Goal: Information Seeking & Learning: Learn about a topic

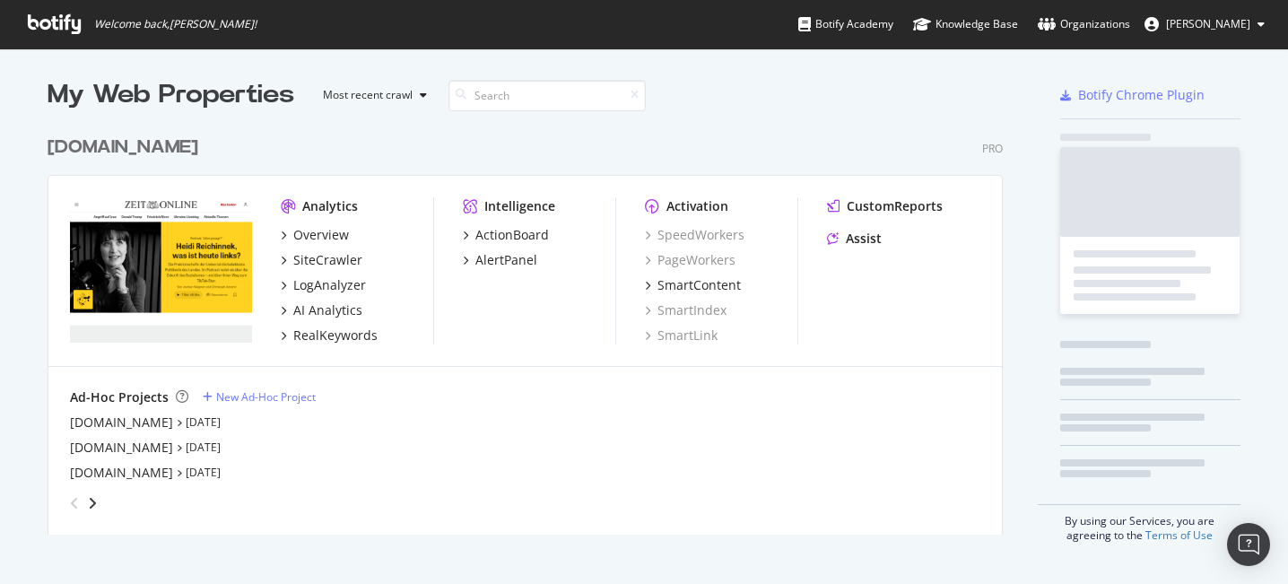
scroll to position [421, 969]
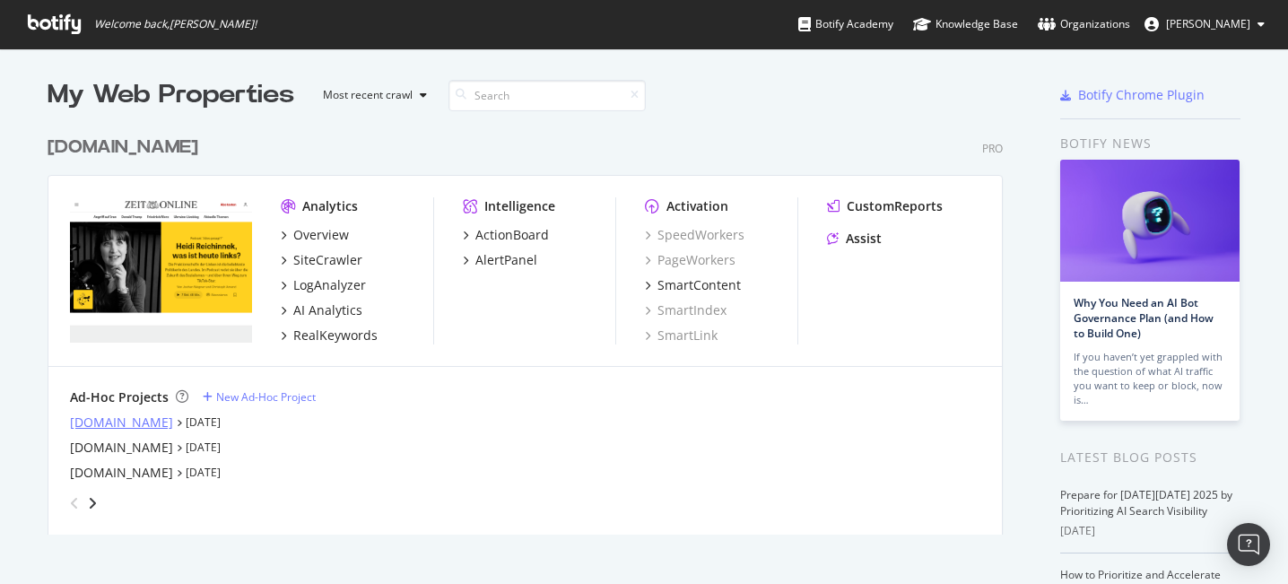
click at [127, 430] on div "academics.de" at bounding box center [121, 422] width 103 height 18
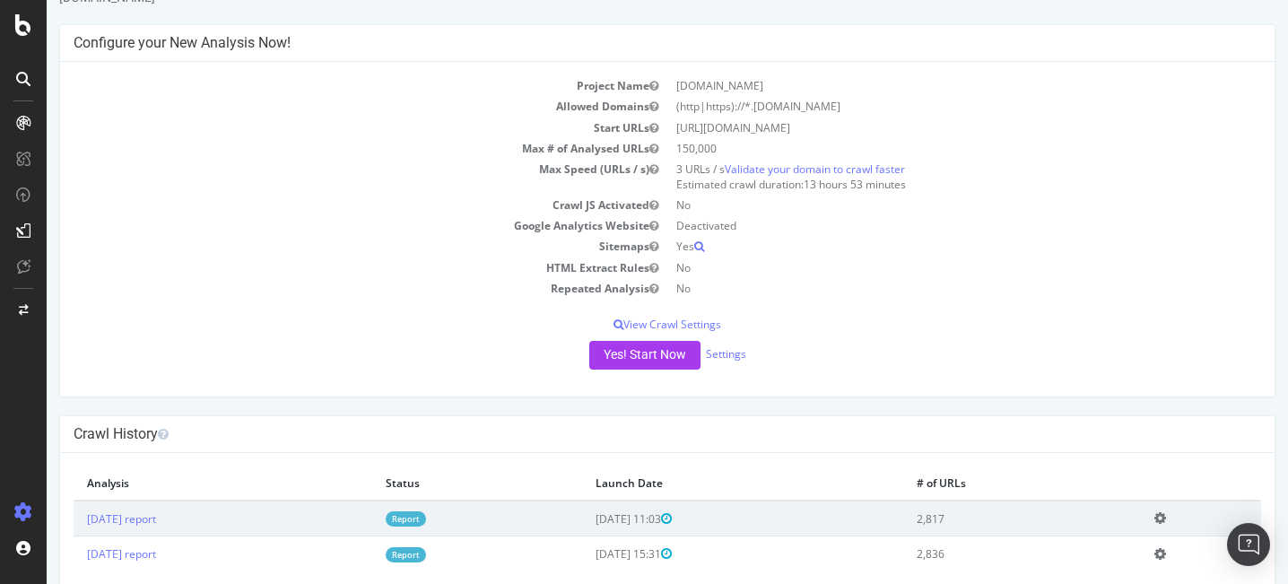
scroll to position [105, 0]
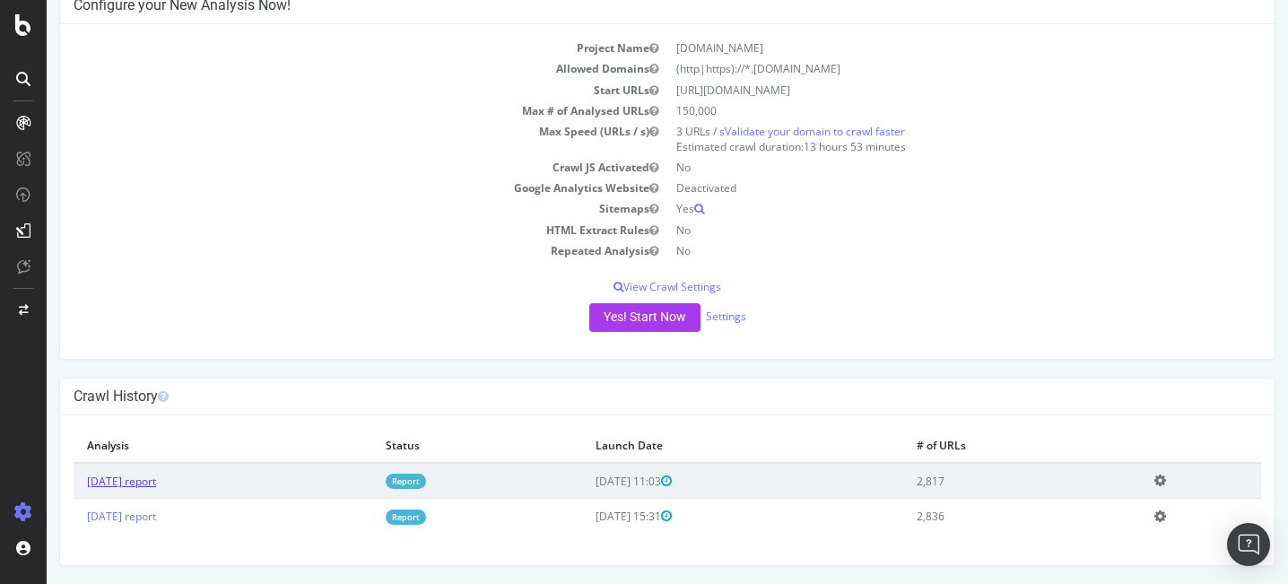
click at [156, 477] on link "2025 Sep. 1st report" at bounding box center [121, 481] width 69 height 15
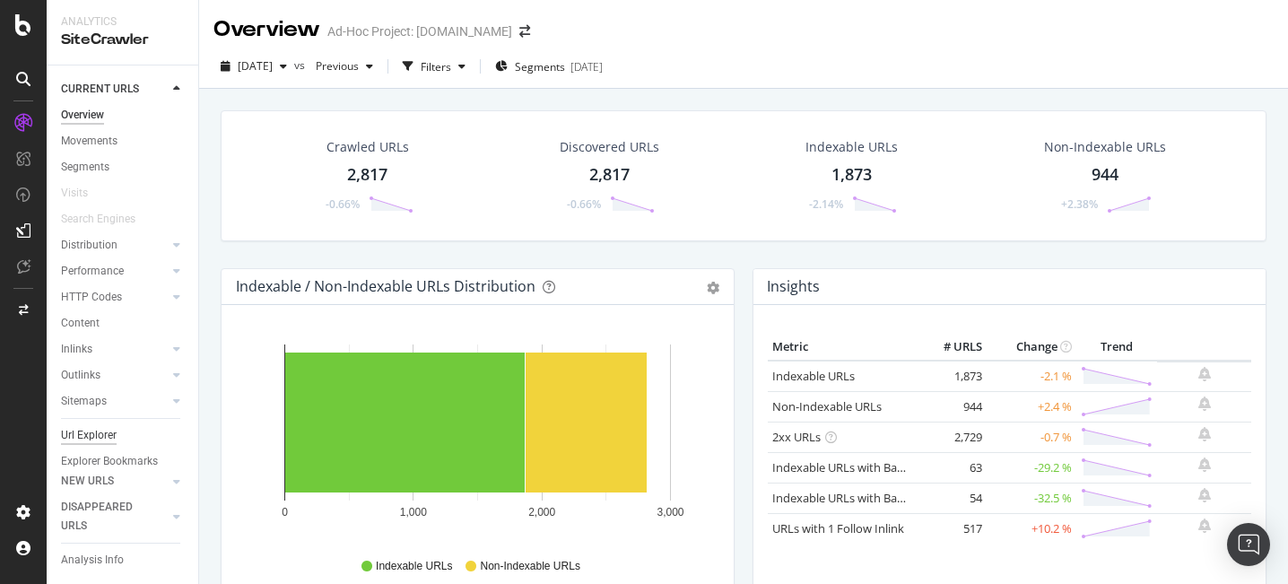
click at [91, 434] on div "Url Explorer" at bounding box center [89, 435] width 56 height 19
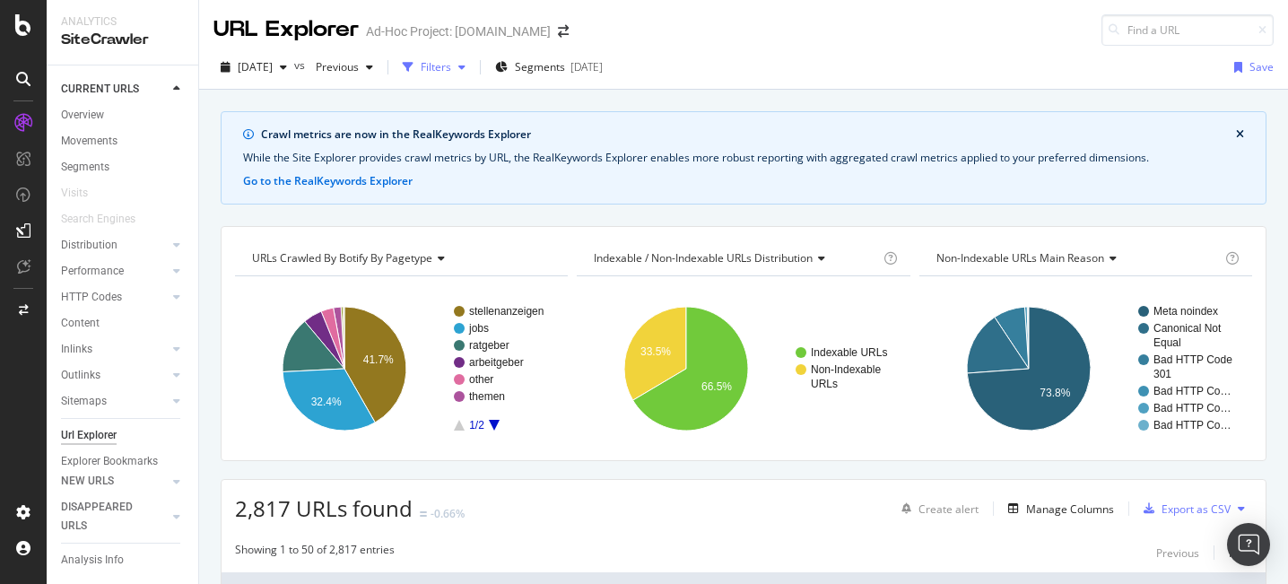
click at [465, 62] on icon "button" at bounding box center [461, 67] width 7 height 11
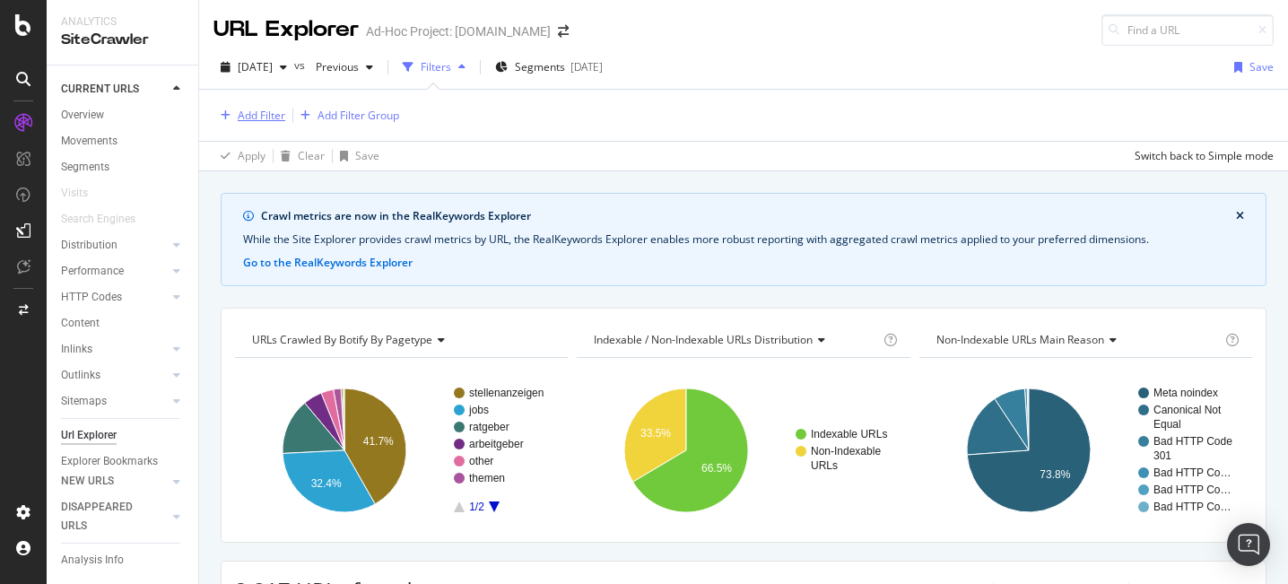
click at [228, 117] on icon "button" at bounding box center [226, 115] width 10 height 11
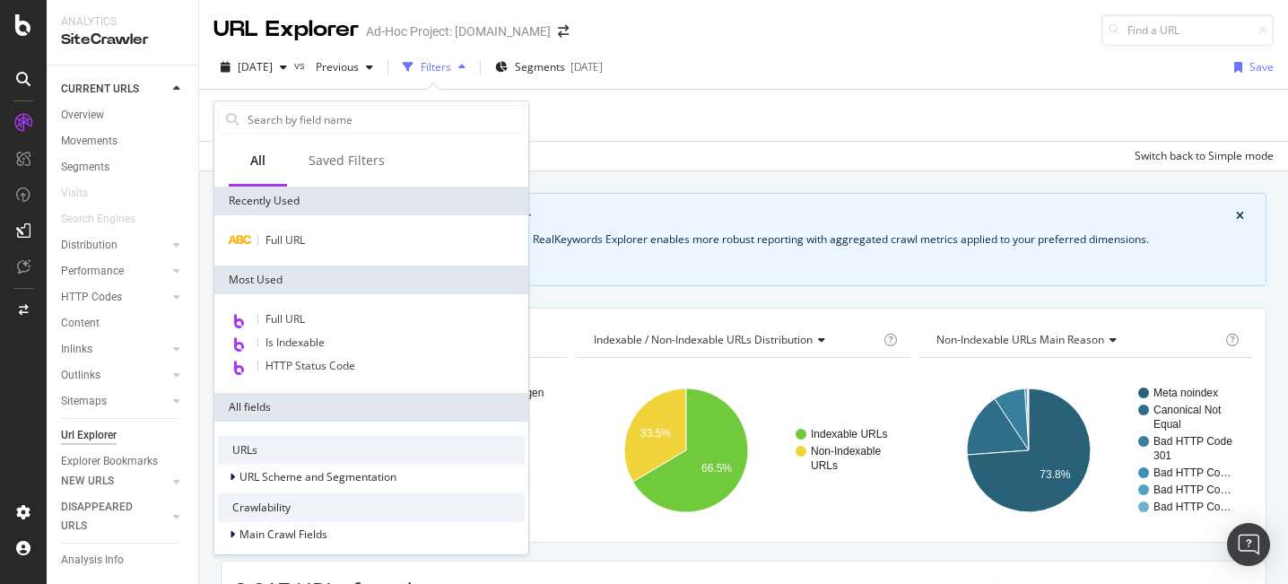
click at [315, 309] on div "Full URL" at bounding box center [371, 319] width 307 height 23
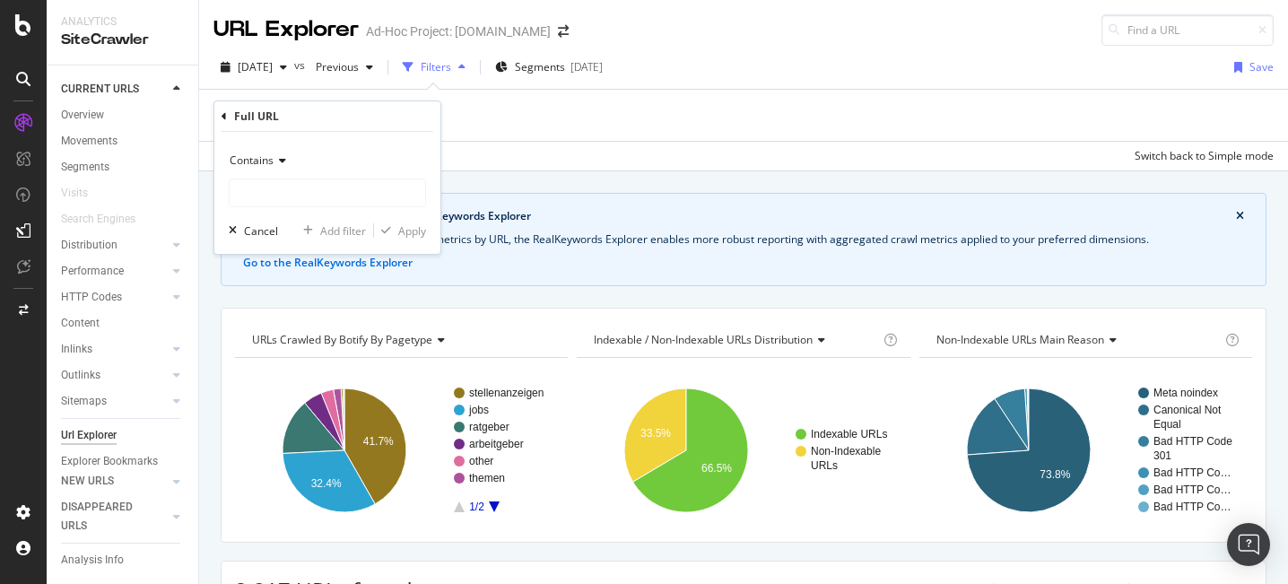
click at [264, 166] on span "Contains" at bounding box center [252, 159] width 44 height 15
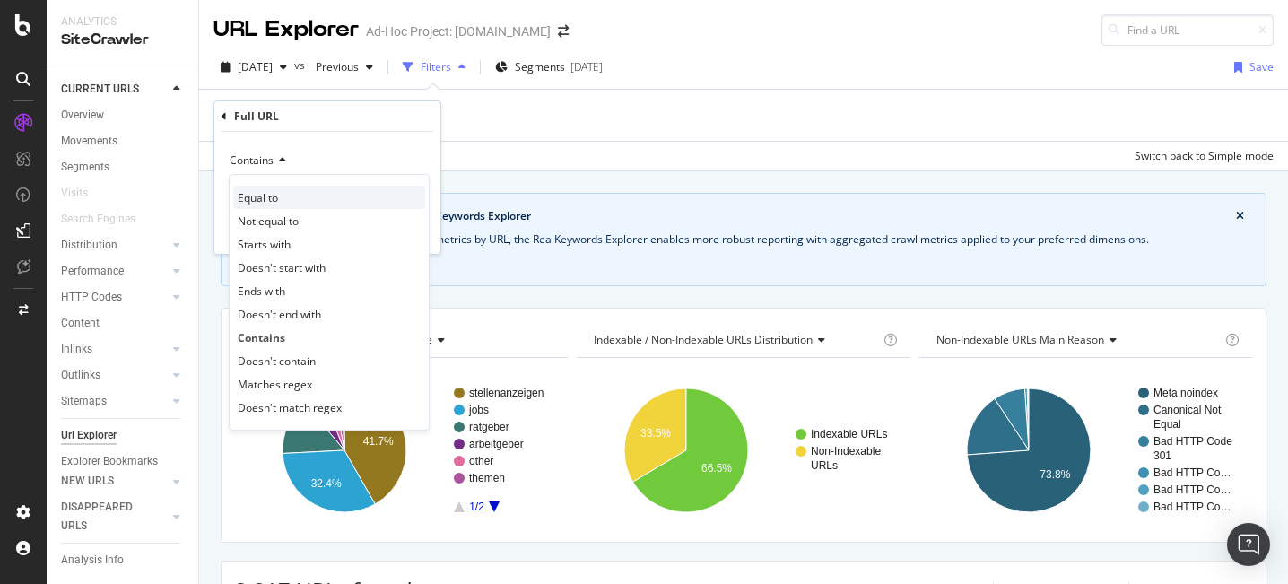
click at [267, 199] on span "Equal to" at bounding box center [258, 197] width 40 height 15
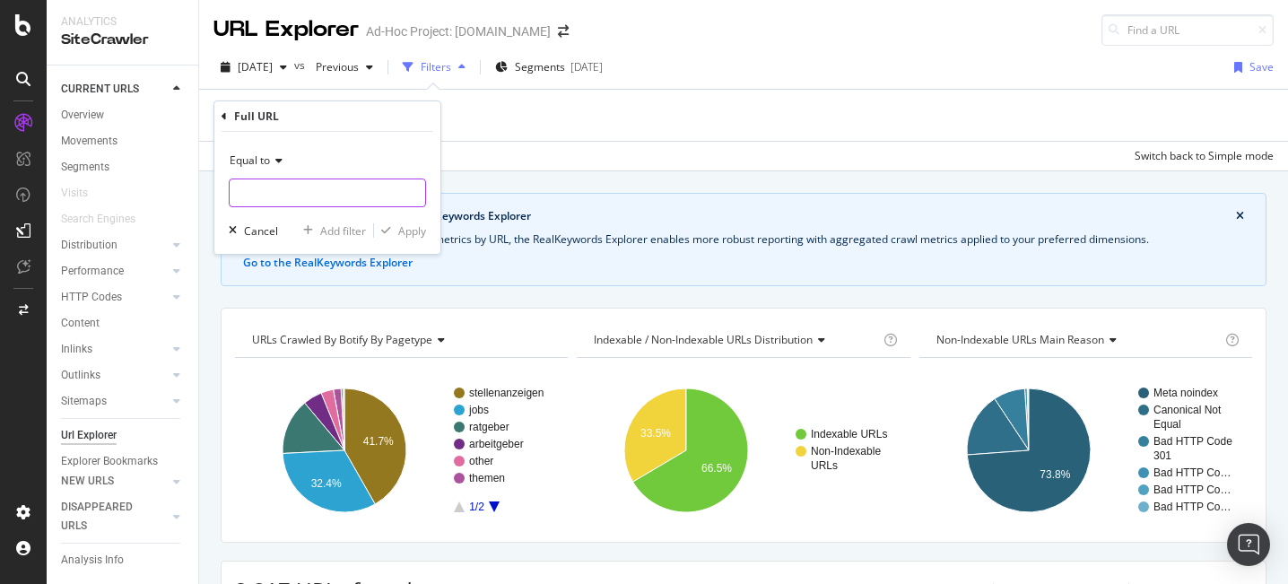
click at [291, 196] on input "text" at bounding box center [328, 192] width 196 height 29
paste input "https://www.academics.de/stellenanzeigen/arbeitgeber-hochschule/arbeitzeit-voll…"
type input "https://www.academics.de/stellenanzeigen/arbeitgeber-hochschule/arbeitzeit-voll…"
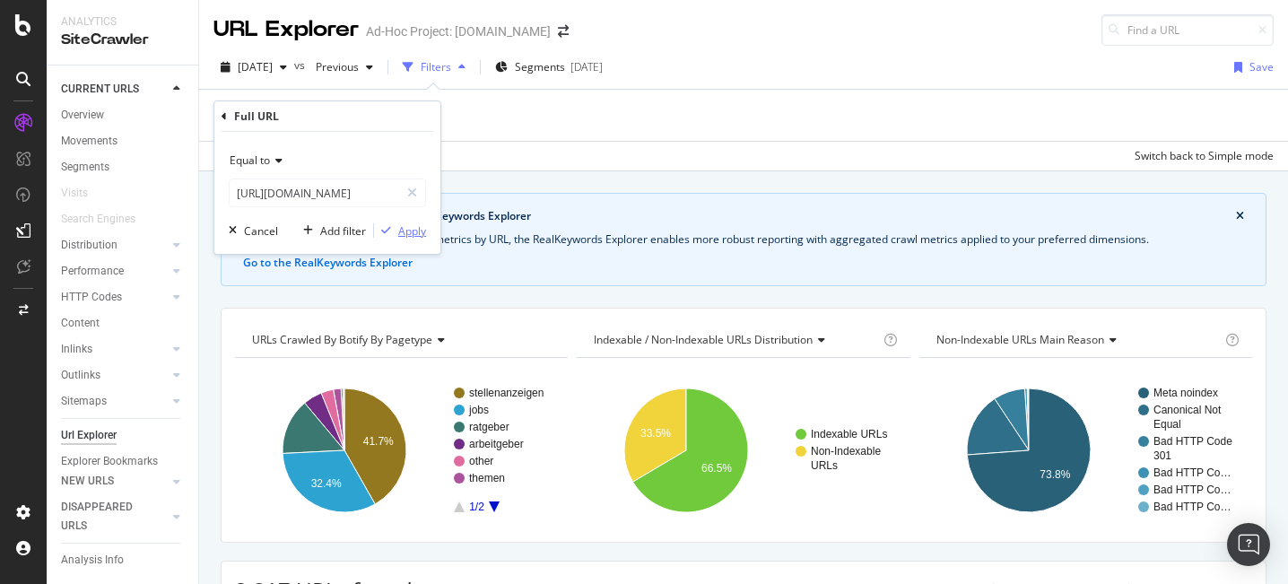
click at [402, 234] on div "Apply" at bounding box center [412, 230] width 28 height 15
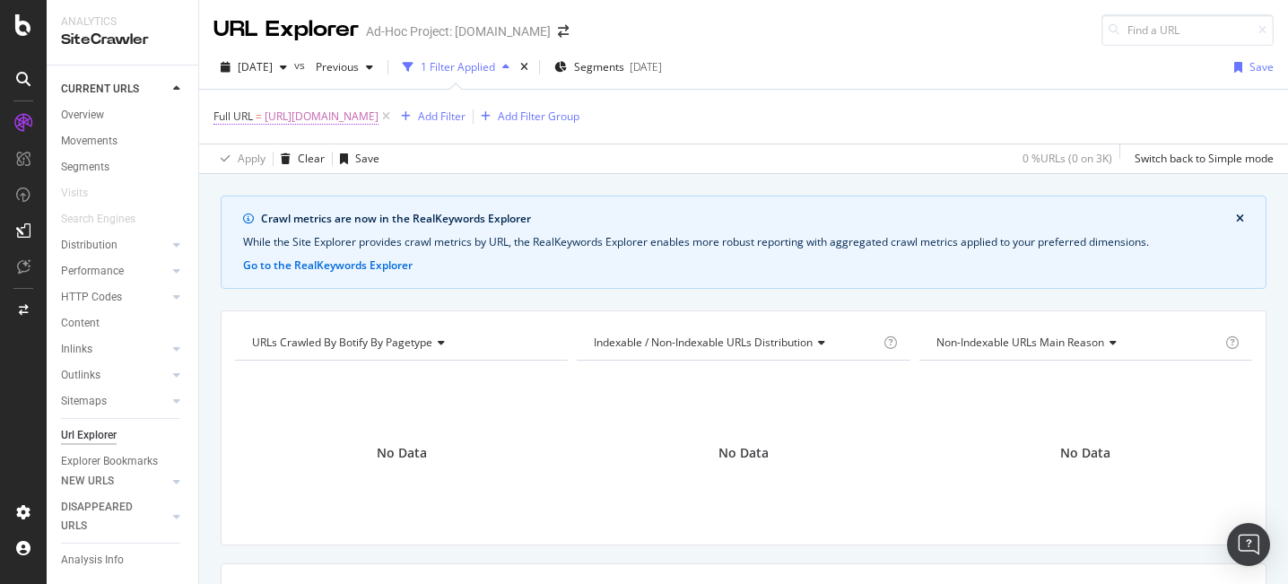
click at [336, 126] on span "https://www.academics.de/stellenanzeigen/arbeitgeber-hochschule/arbeitzeit-voll…" at bounding box center [322, 116] width 114 height 25
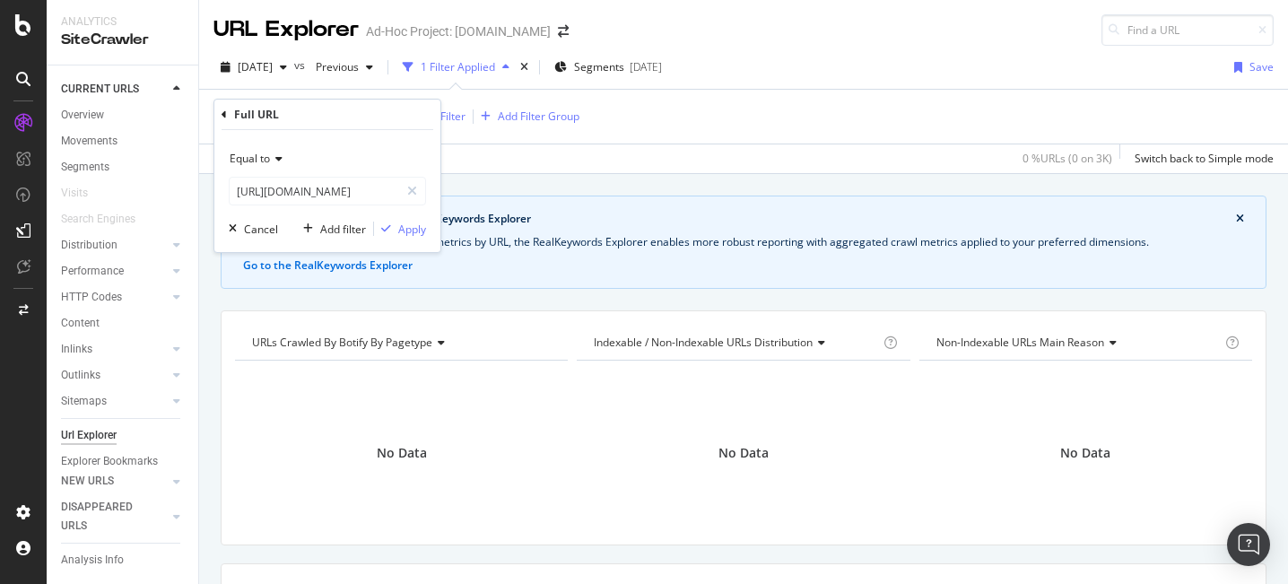
click at [273, 163] on icon at bounding box center [276, 158] width 13 height 11
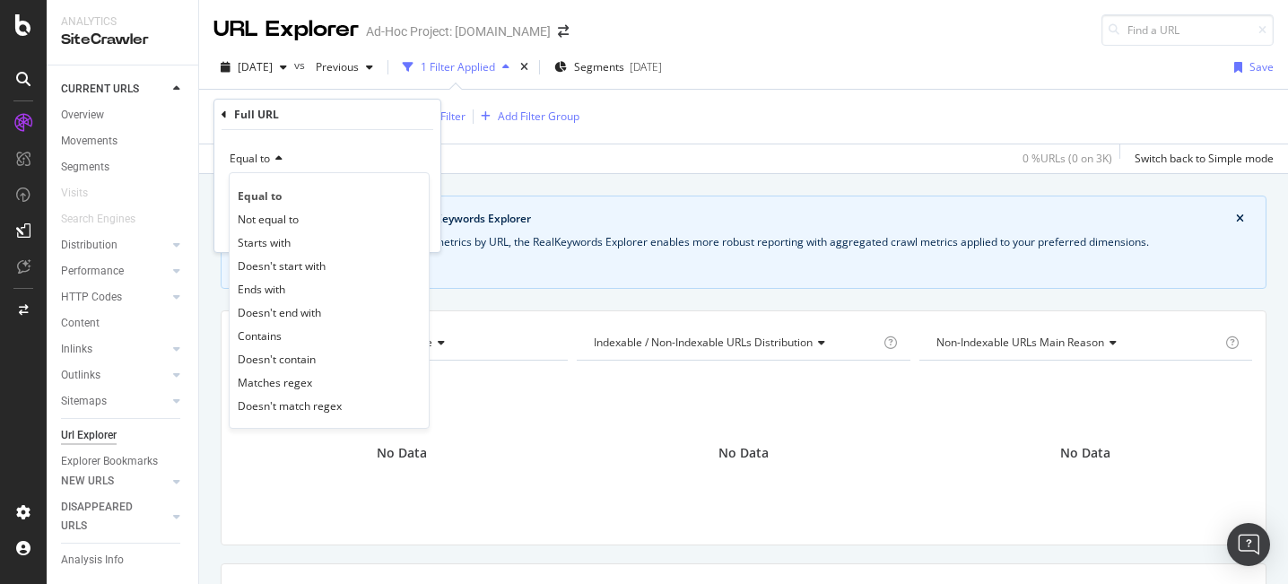
click at [265, 329] on span "Contains" at bounding box center [260, 335] width 44 height 15
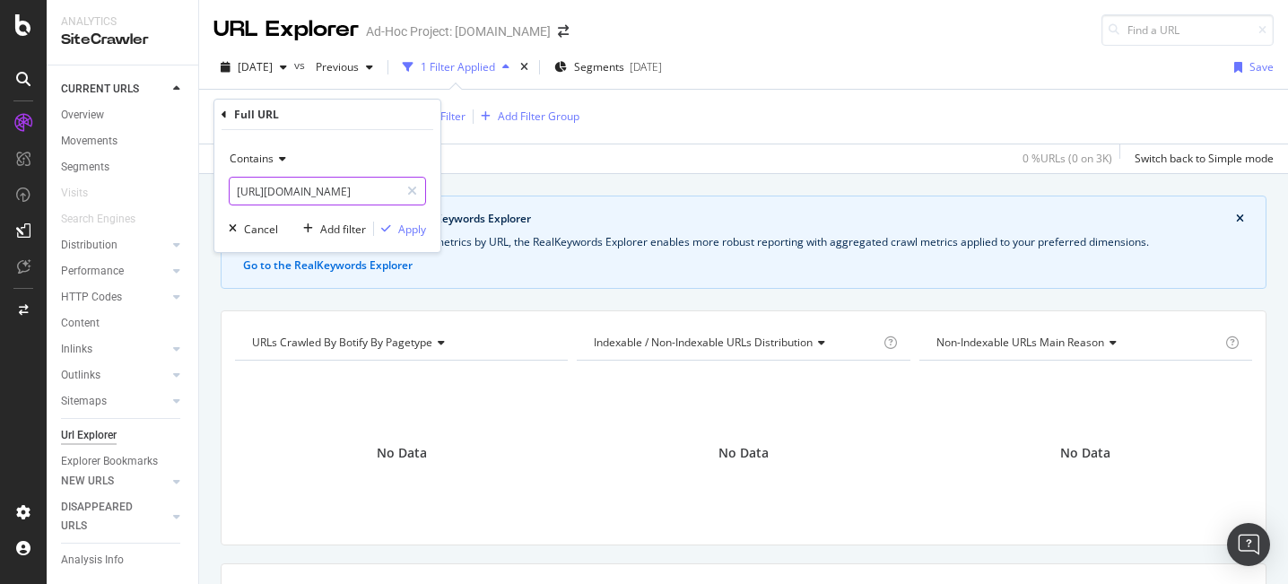
scroll to position [0, 342]
drag, startPoint x: 381, startPoint y: 194, endPoint x: 318, endPoint y: 186, distance: 63.3
click at [318, 186] on input "https://www.academics.de/stellenanzeigen/arbeitgeber-hochschule/arbeitzeit-voll…" at bounding box center [314, 191] width 169 height 29
click at [325, 193] on input "https://www.academics.de/stellenanzeigen/arbeitgeber-hochschule/arbeitzeit-voll…" at bounding box center [314, 191] width 169 height 29
drag, startPoint x: 361, startPoint y: 194, endPoint x: 543, endPoint y: 176, distance: 182.9
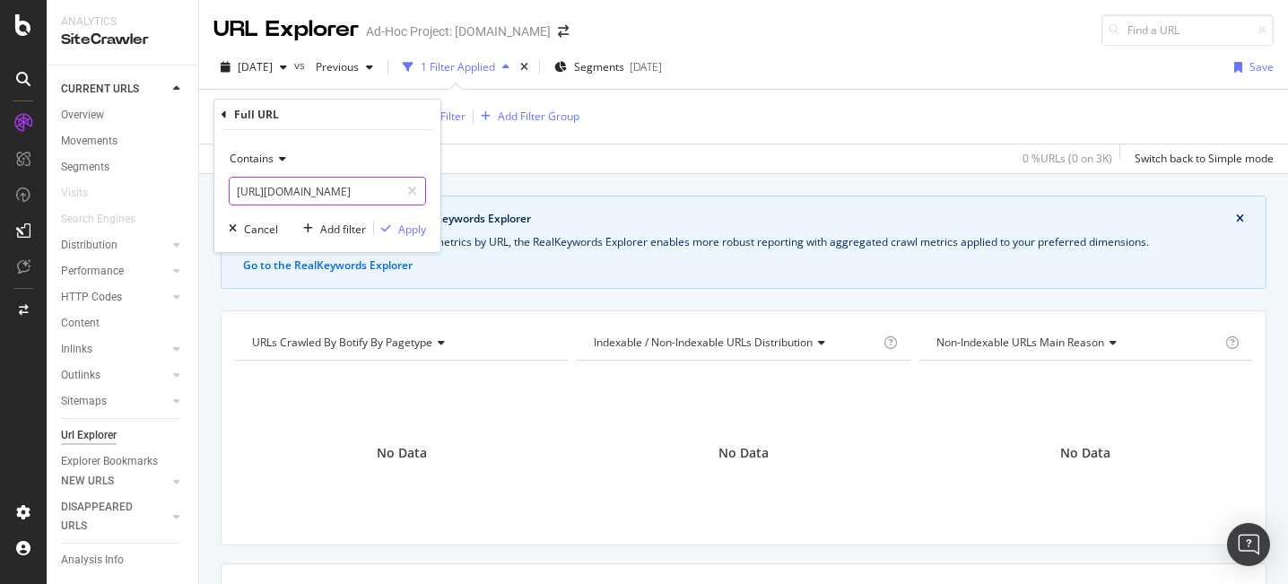
click at [543, 176] on body "Analytics SiteCrawler CURRENT URLS Overview Movements Segments Visits Search En…" at bounding box center [644, 292] width 1288 height 584
drag, startPoint x: 303, startPoint y: 191, endPoint x: 236, endPoint y: 167, distance: 71.5
click at [230, 167] on div "Contains https://www.academics.de/stellenanzeigen/arbeitgeber-hochschule/arbeit…" at bounding box center [327, 174] width 197 height 61
type input "arbeitzeit-vollzeit/"
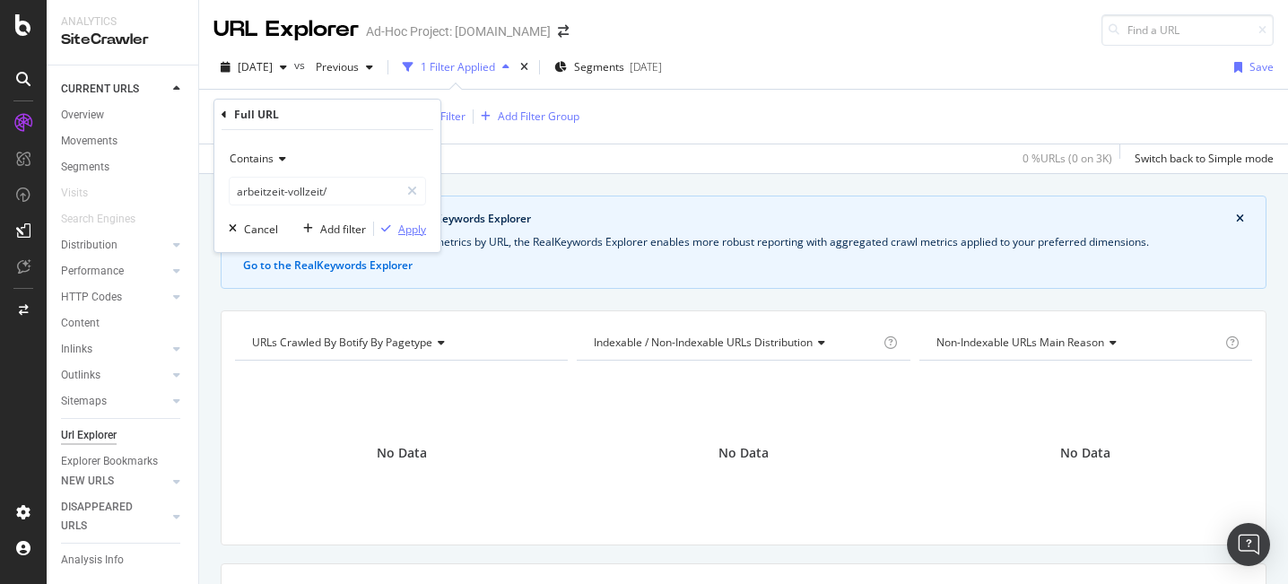
click at [404, 223] on div "Apply" at bounding box center [412, 229] width 28 height 15
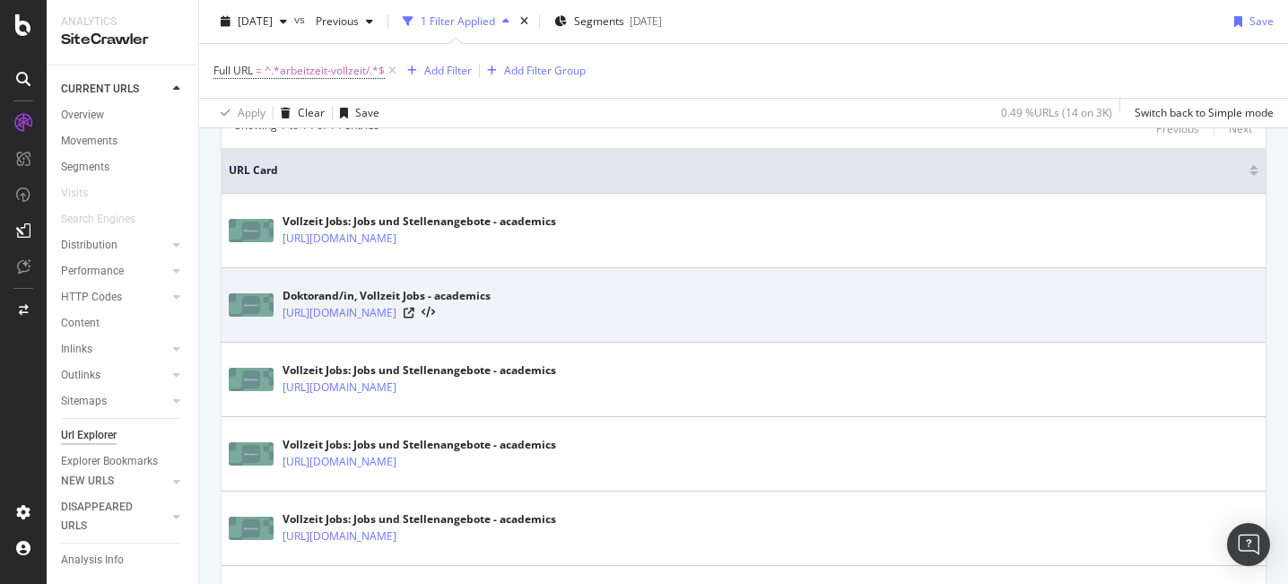
scroll to position [509, 0]
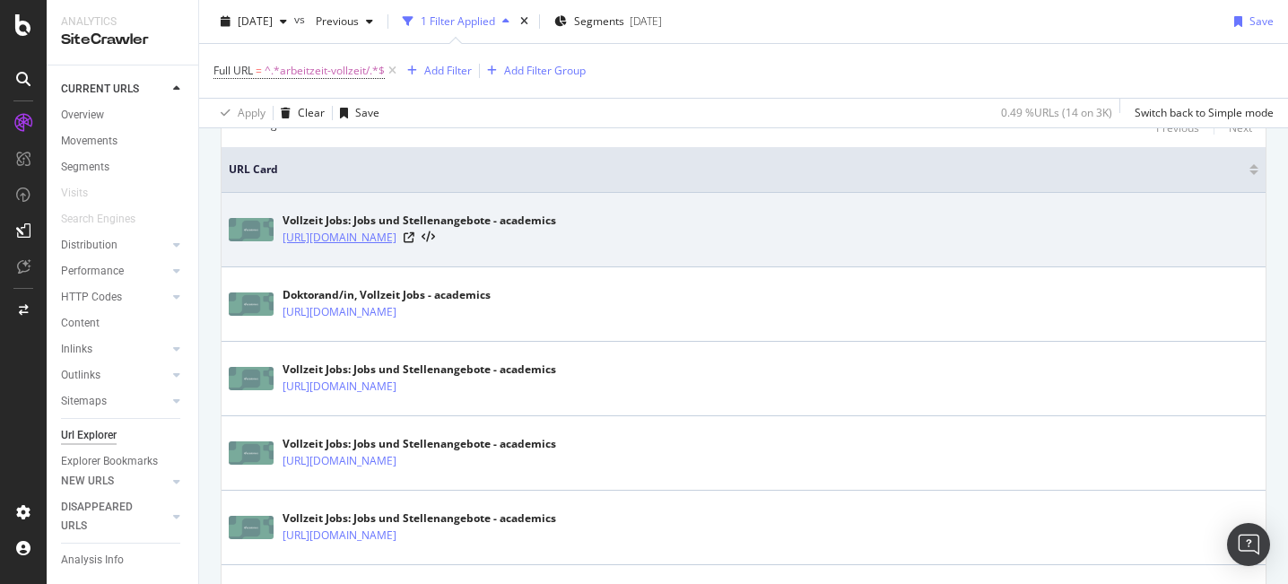
click at [396, 245] on link "https://www.academics.de/stellenanzeigen/arbeitzeit-vollzeit/gRA=" at bounding box center [339, 238] width 114 height 18
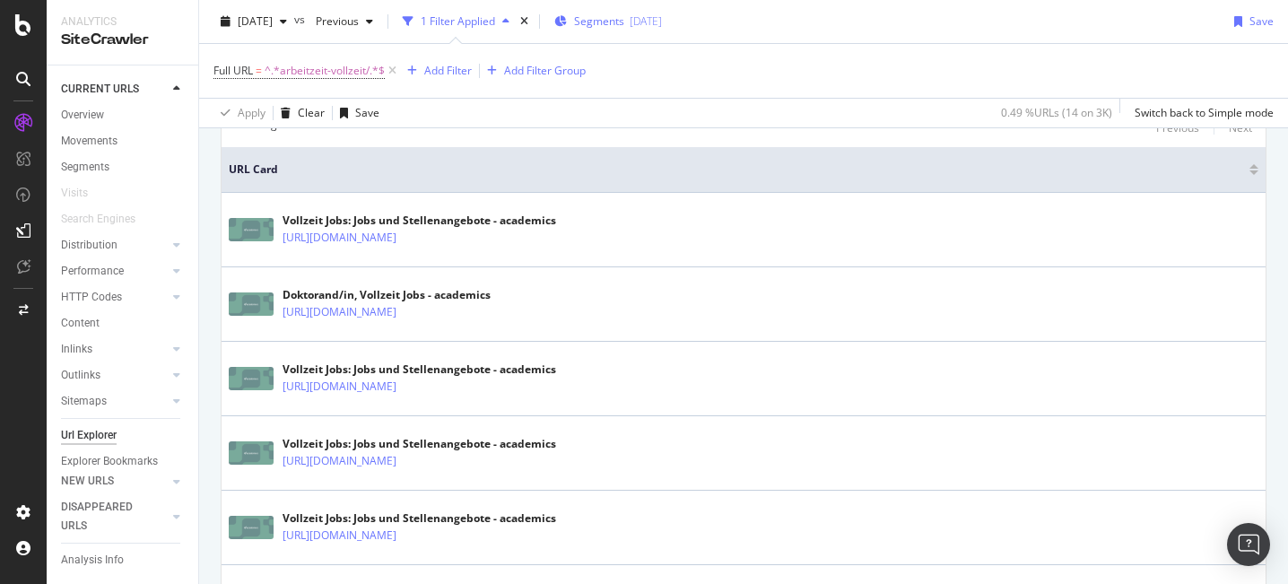
click at [637, 30] on div "Segments 2025-10-06" at bounding box center [608, 21] width 108 height 27
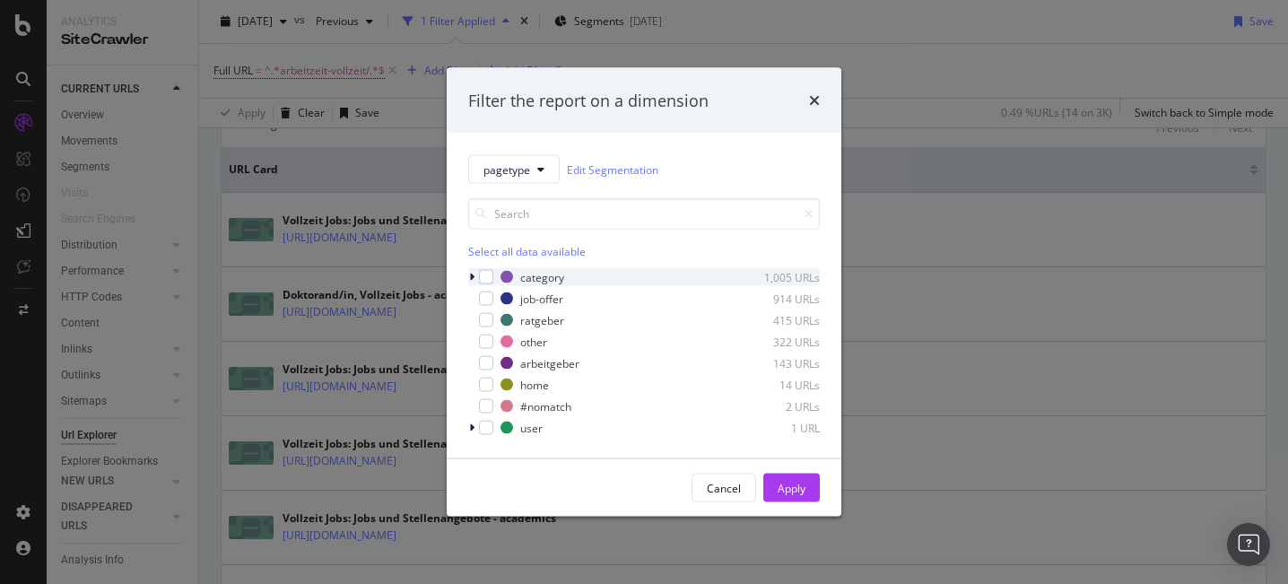
click at [474, 277] on div "modal" at bounding box center [473, 277] width 11 height 18
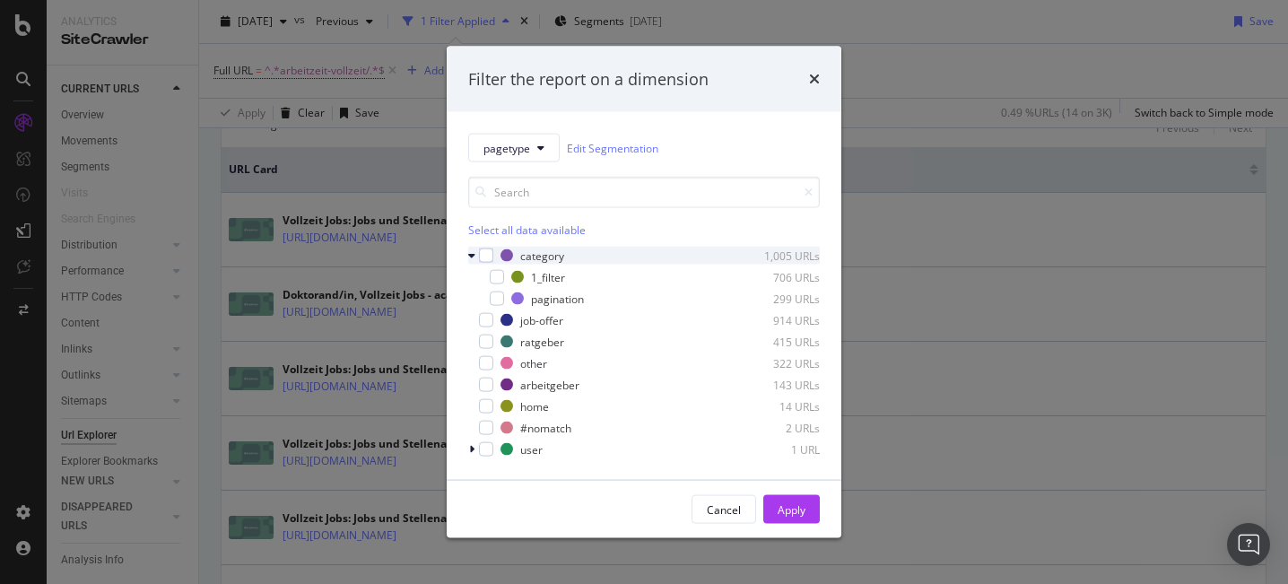
click at [468, 253] on icon "modal" at bounding box center [471, 255] width 7 height 11
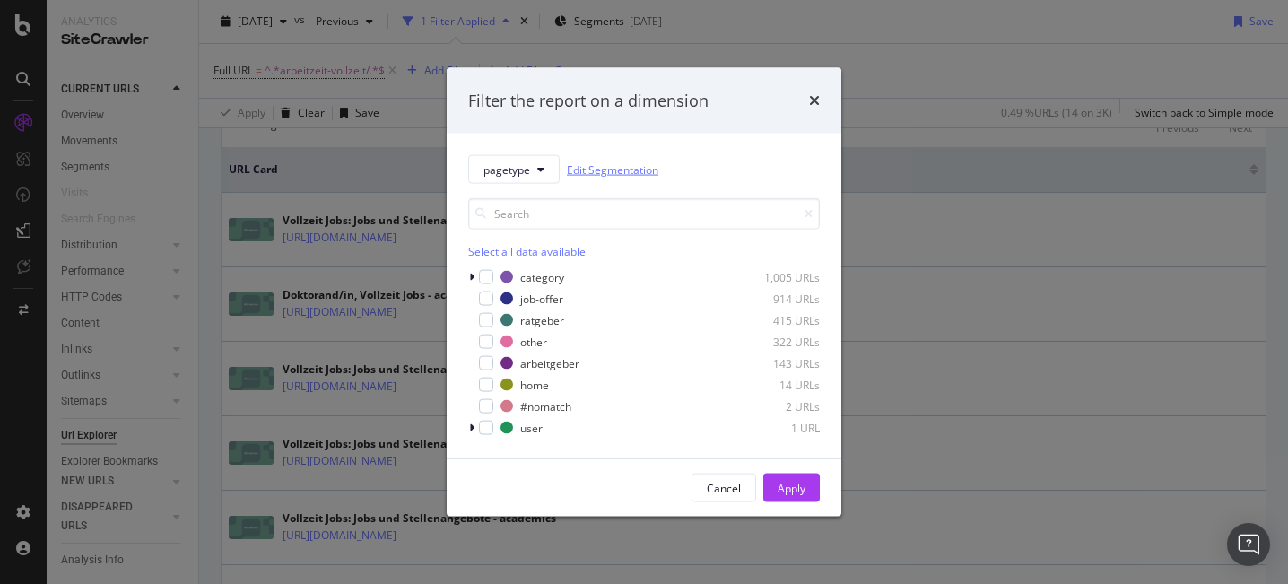
click at [627, 169] on link "Edit Segmentation" at bounding box center [612, 169] width 91 height 19
drag, startPoint x: 810, startPoint y: 102, endPoint x: 839, endPoint y: 100, distance: 29.7
click at [810, 101] on icon "times" at bounding box center [814, 100] width 11 height 14
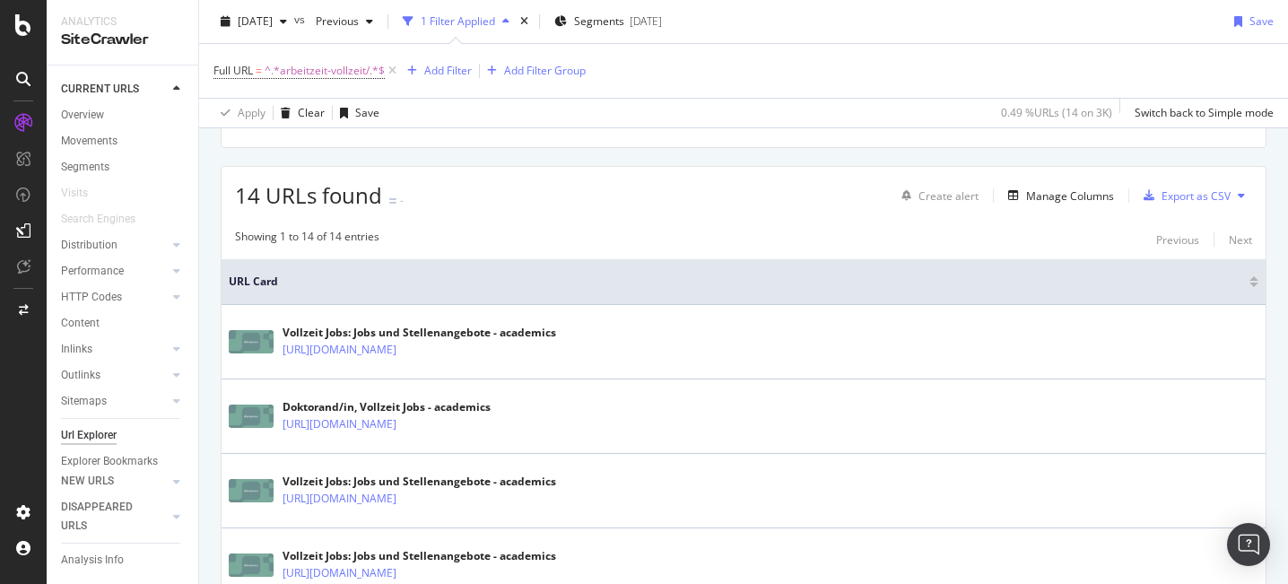
scroll to position [421, 0]
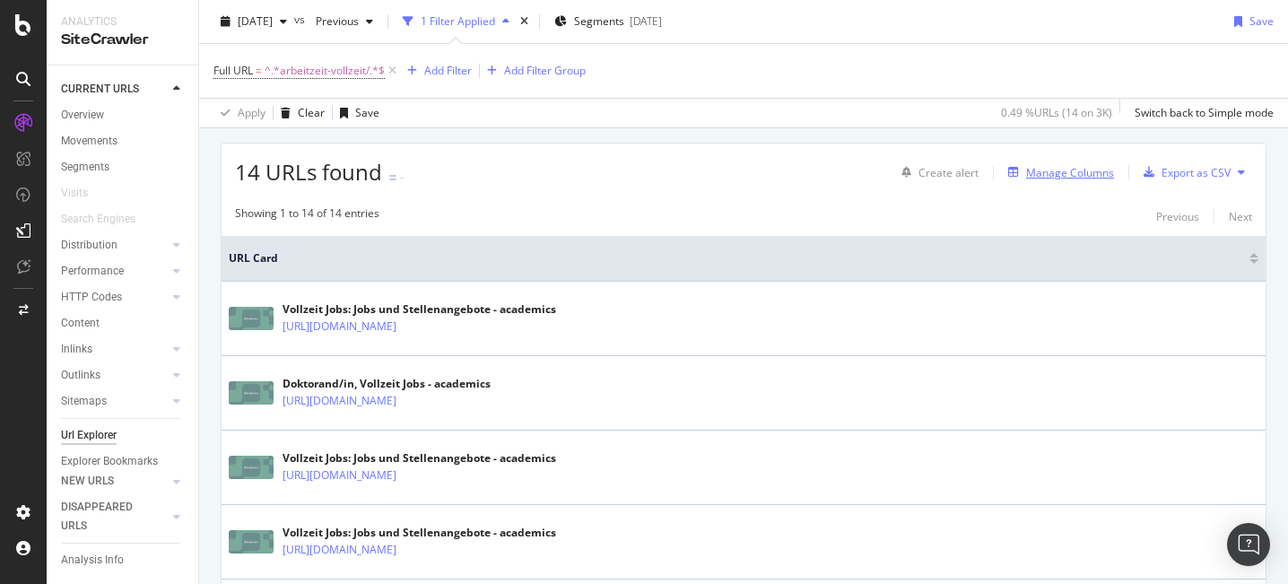
click at [1073, 177] on div "Manage Columns" at bounding box center [1070, 172] width 88 height 15
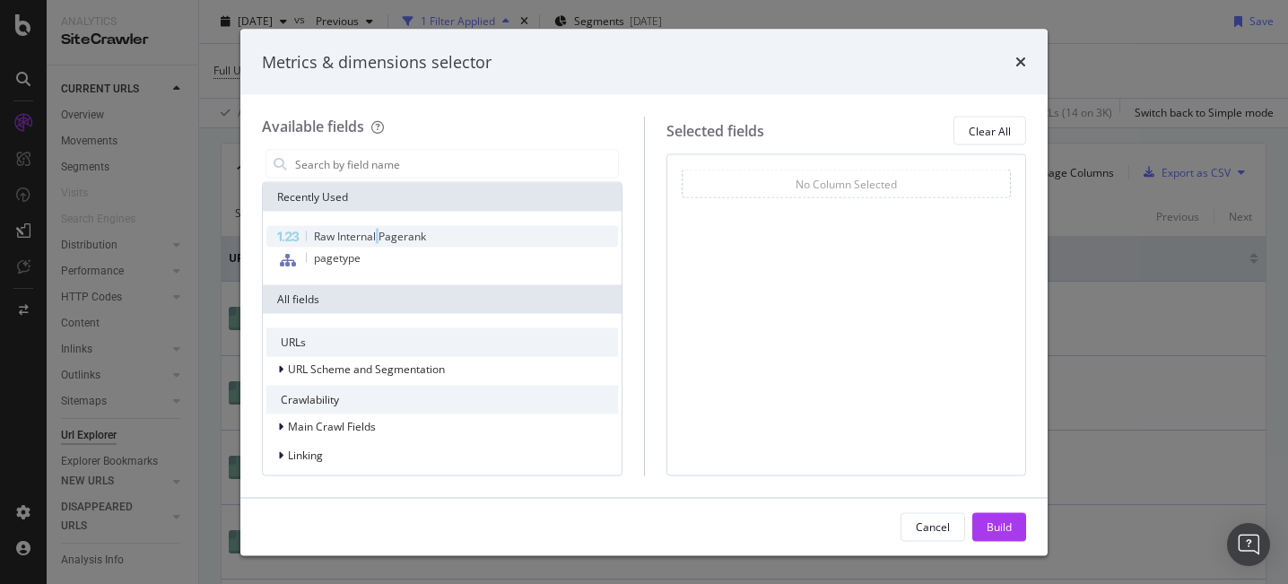
click at [378, 230] on span "Raw Internal Pagerank" at bounding box center [370, 236] width 112 height 15
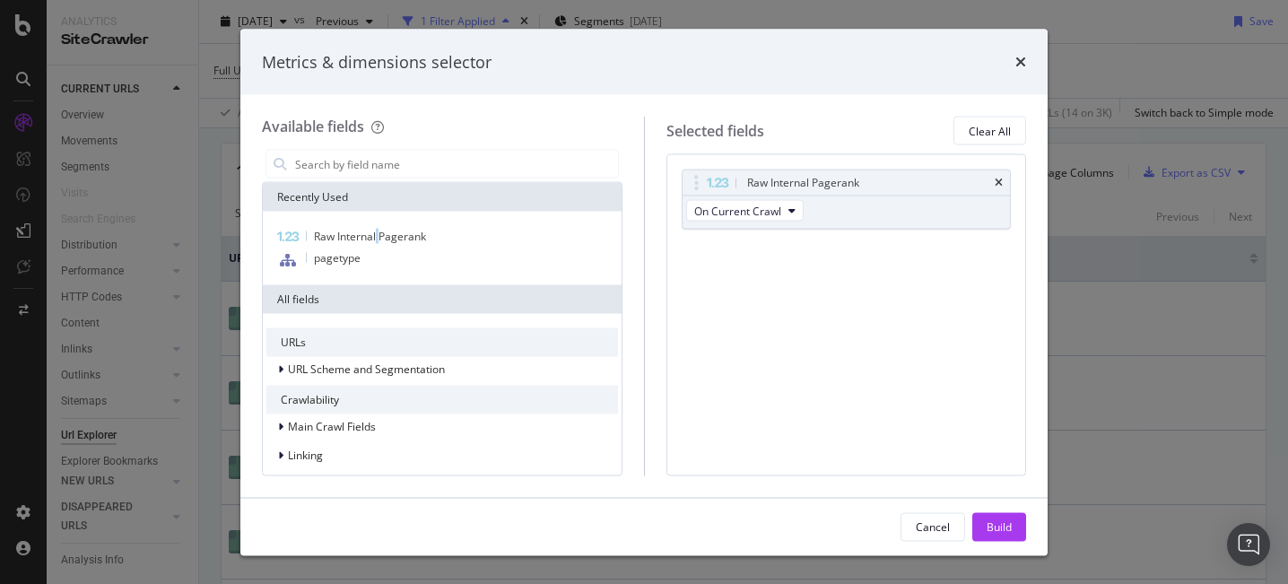
click at [996, 534] on div "Build" at bounding box center [998, 526] width 25 height 27
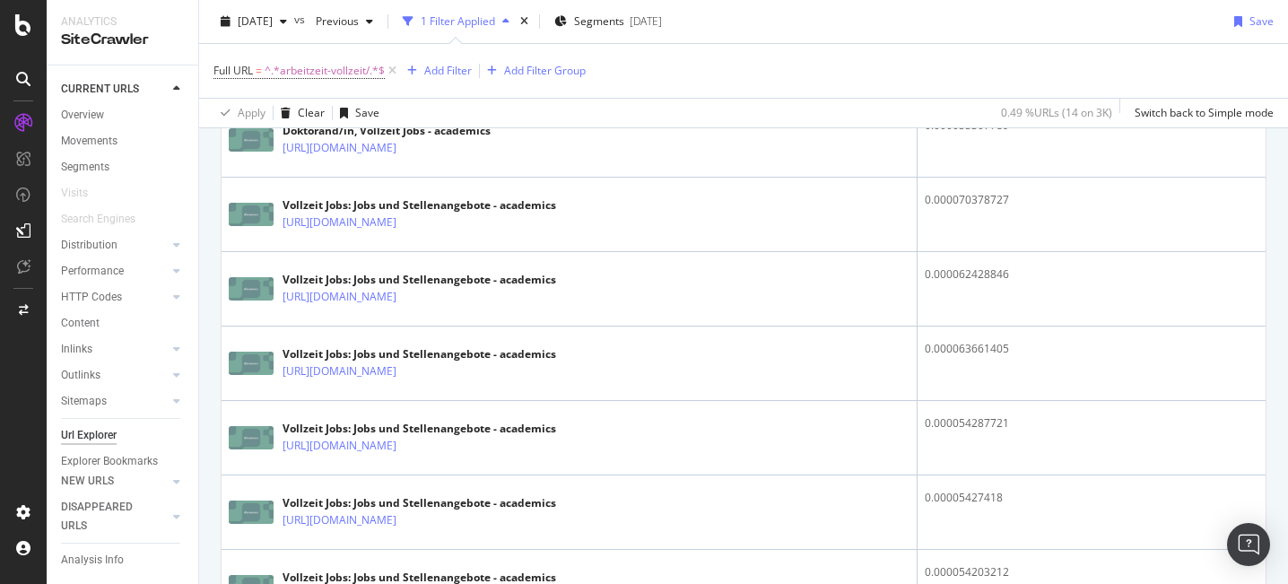
scroll to position [702, 0]
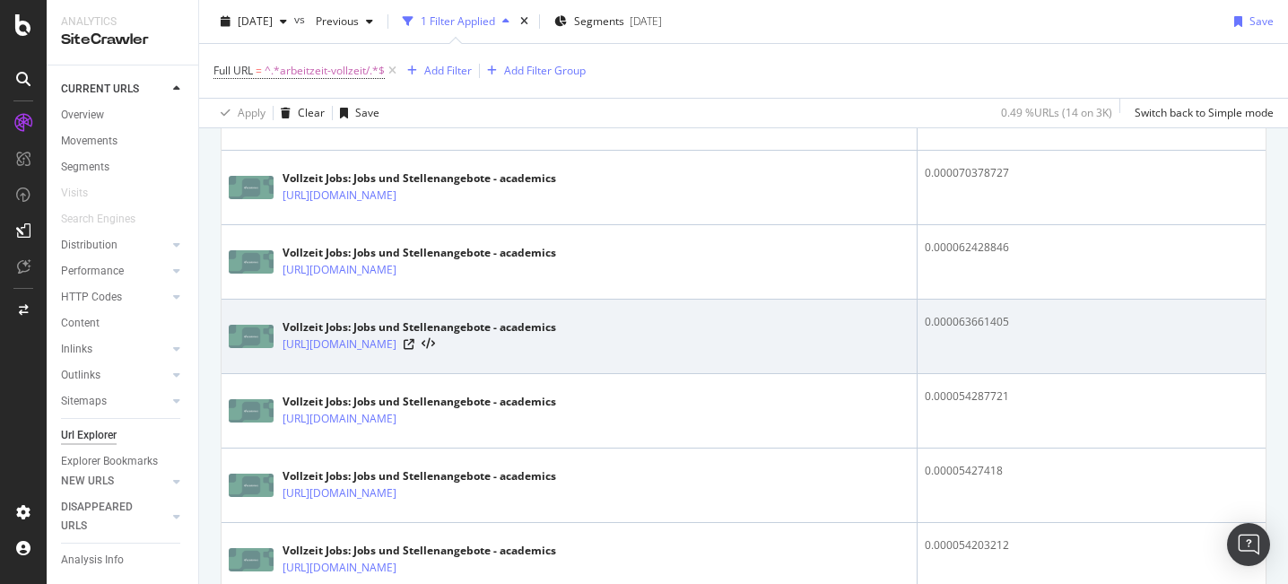
click at [790, 323] on div "Vollzeit Jobs: Jobs und Stellenangebote - academics https://www.academics.de/st…" at bounding box center [569, 336] width 681 height 45
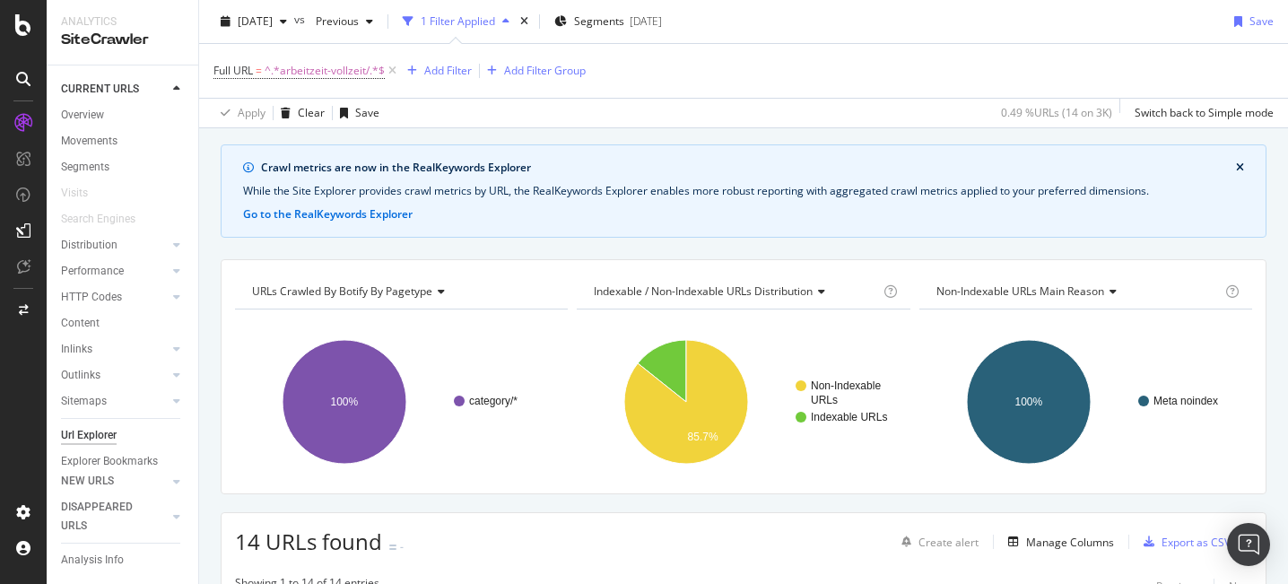
scroll to position [0, 0]
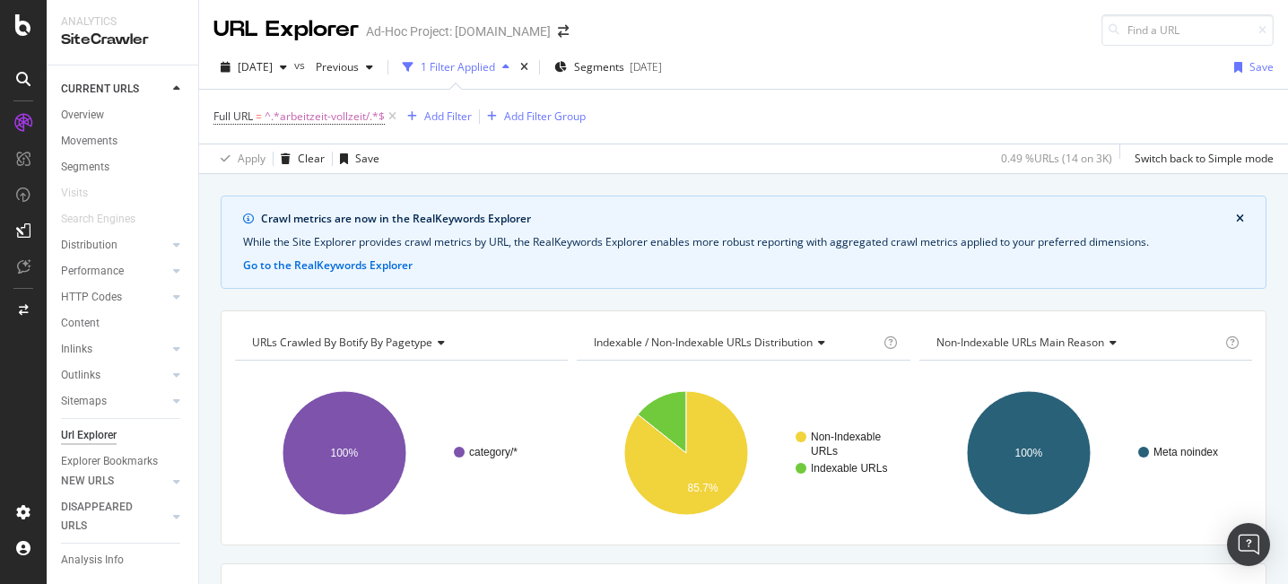
click at [784, 70] on div "2025 Sep. 1st vs Previous 1 Filter Applied Segments 2025-10-06 Save" at bounding box center [743, 71] width 1089 height 36
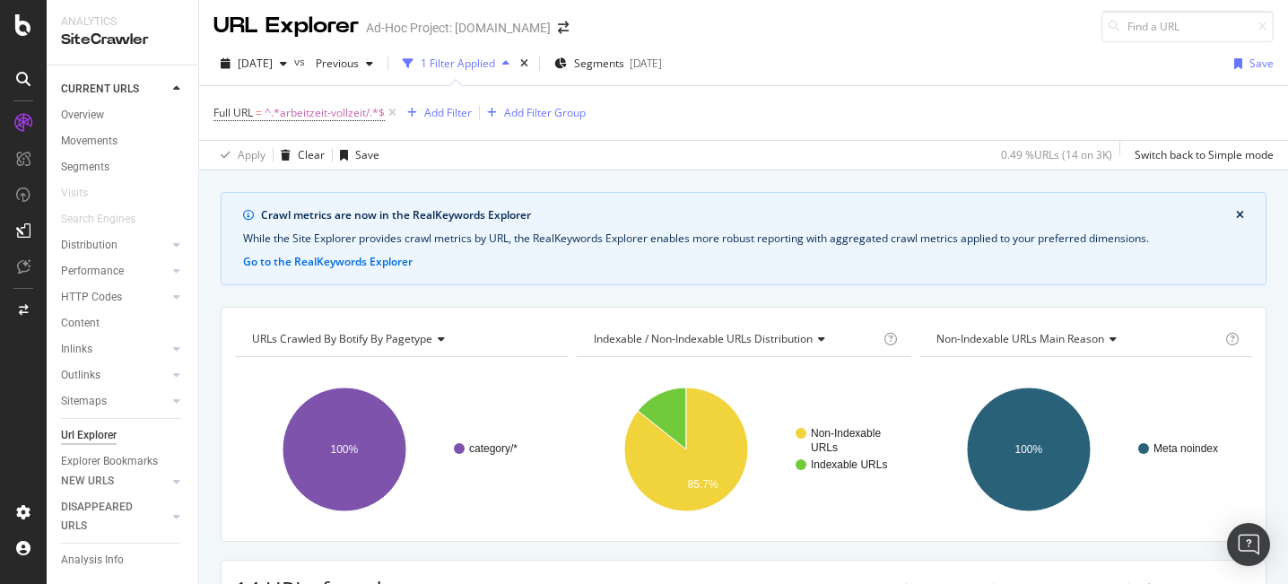
drag, startPoint x: 139, startPoint y: 41, endPoint x: 130, endPoint y: 42, distance: 9.0
click at [139, 41] on div "SiteCrawler" at bounding box center [122, 40] width 123 height 21
click at [78, 110] on div "Overview" at bounding box center [82, 115] width 43 height 19
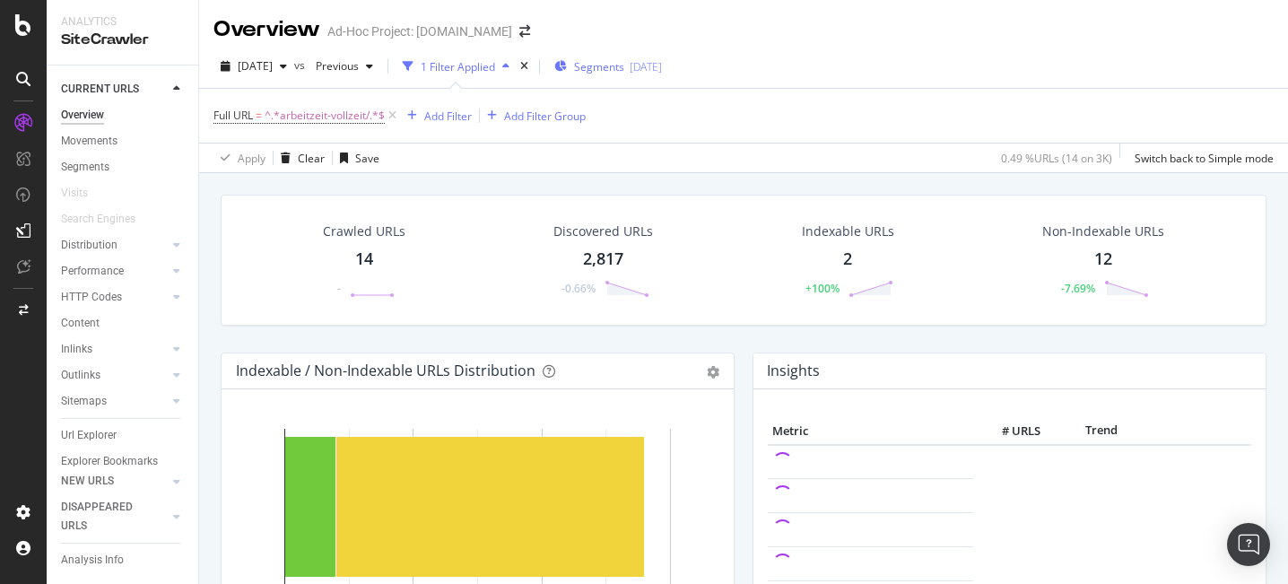
click at [624, 71] on span "Segments" at bounding box center [599, 66] width 50 height 15
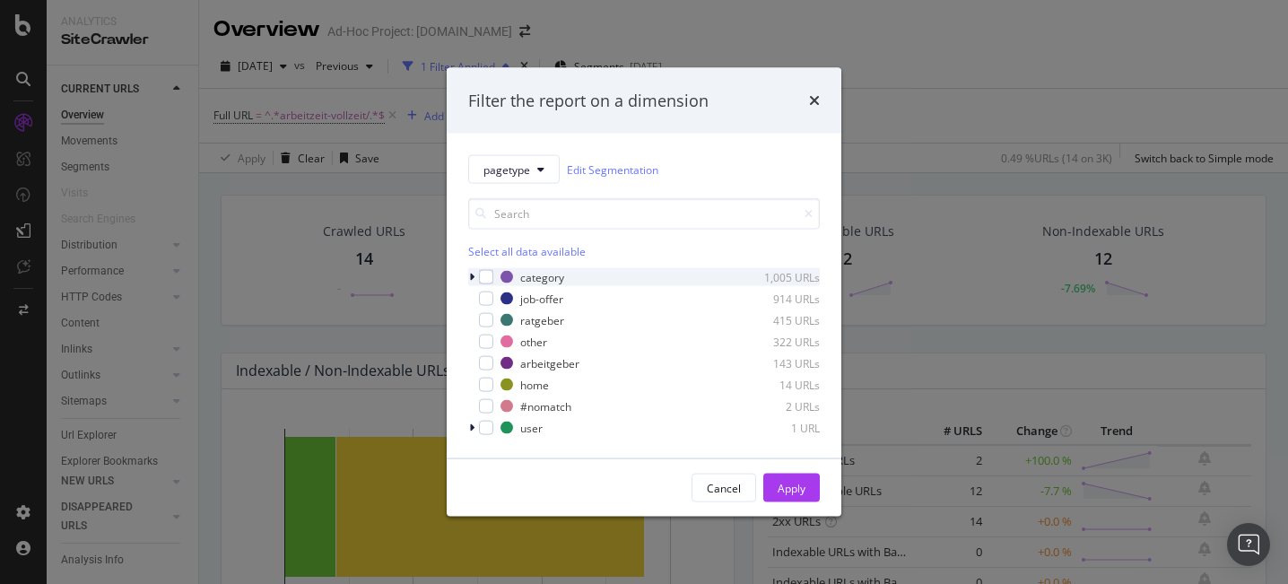
click at [472, 280] on icon "modal" at bounding box center [471, 277] width 5 height 11
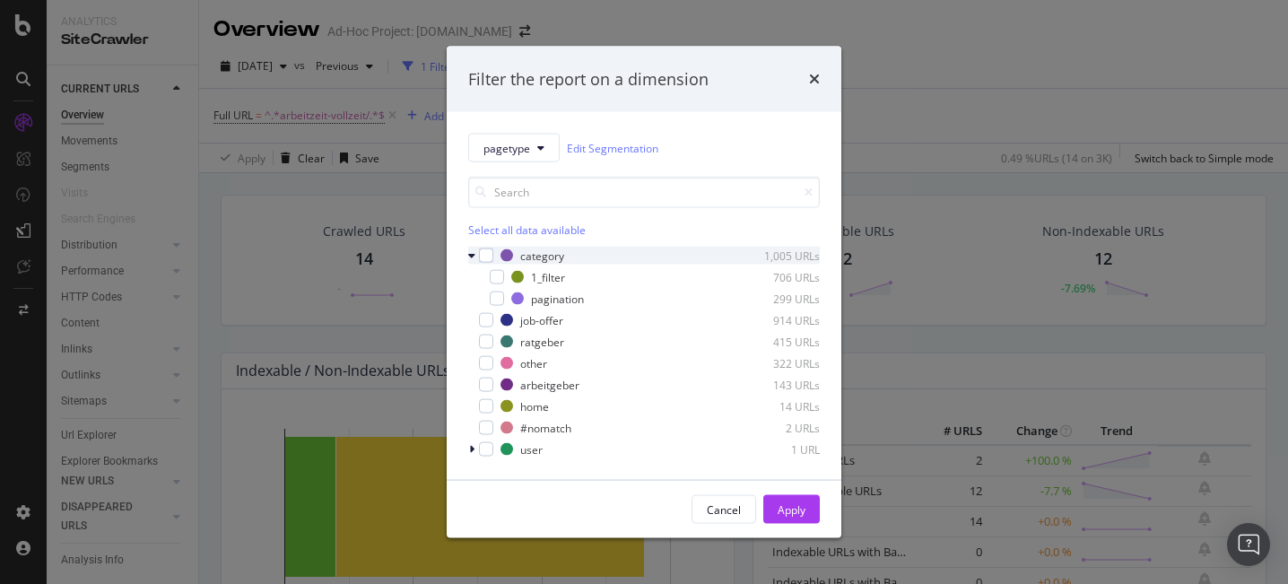
click at [470, 255] on icon "modal" at bounding box center [471, 255] width 7 height 11
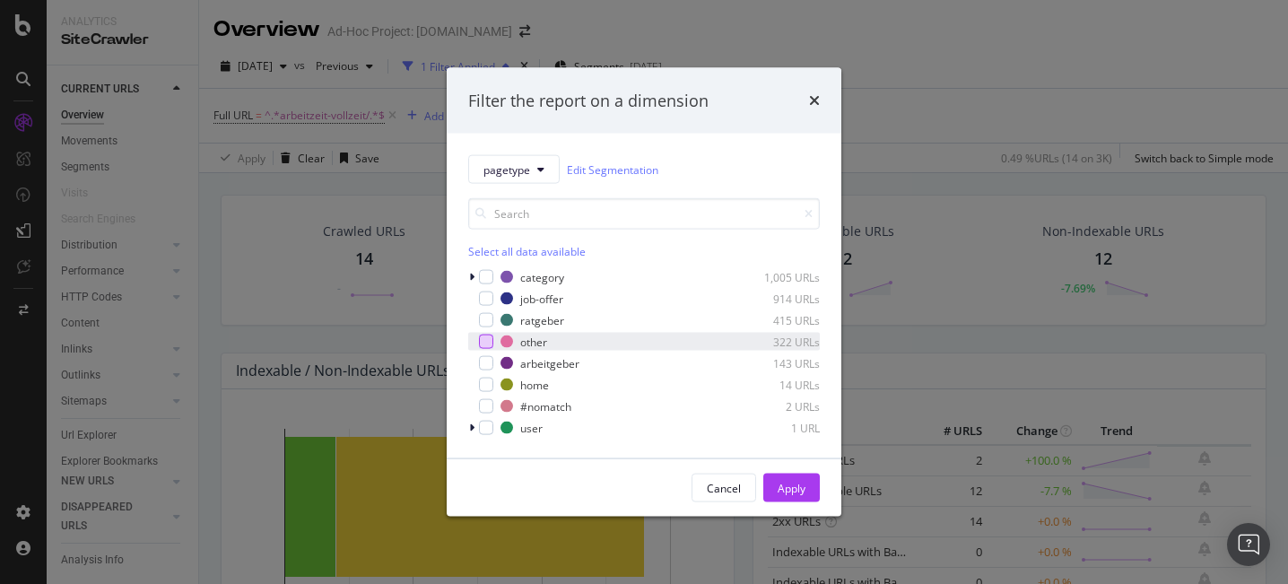
click at [490, 343] on div "modal" at bounding box center [486, 342] width 14 height 14
click at [791, 484] on div "Apply" at bounding box center [792, 487] width 28 height 15
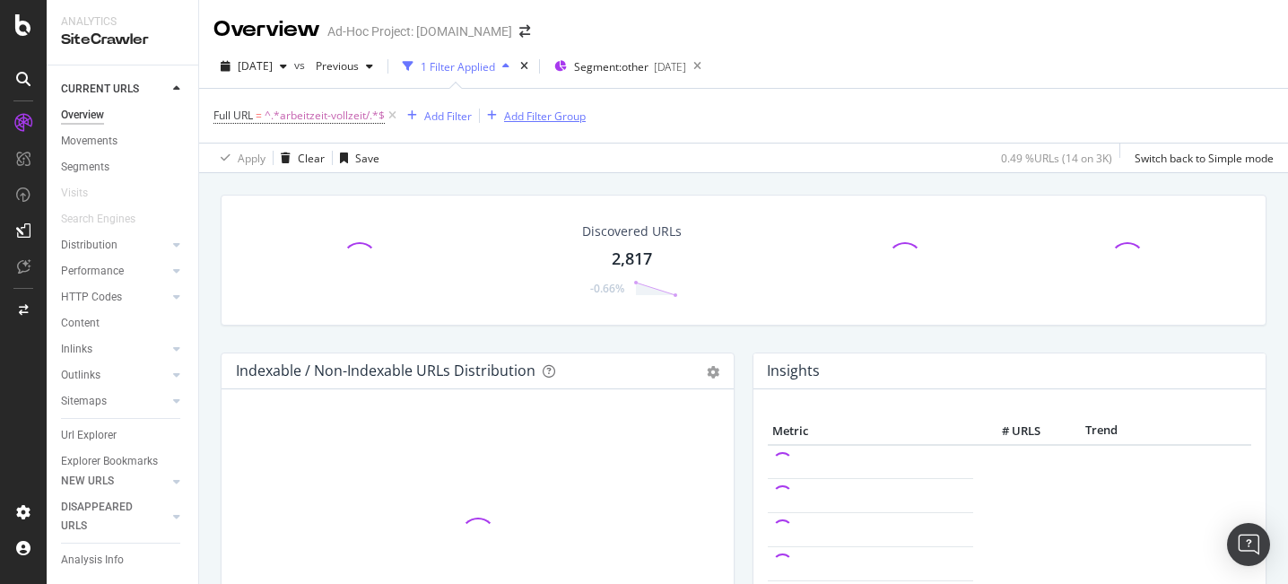
click at [392, 114] on icon at bounding box center [392, 116] width 15 height 18
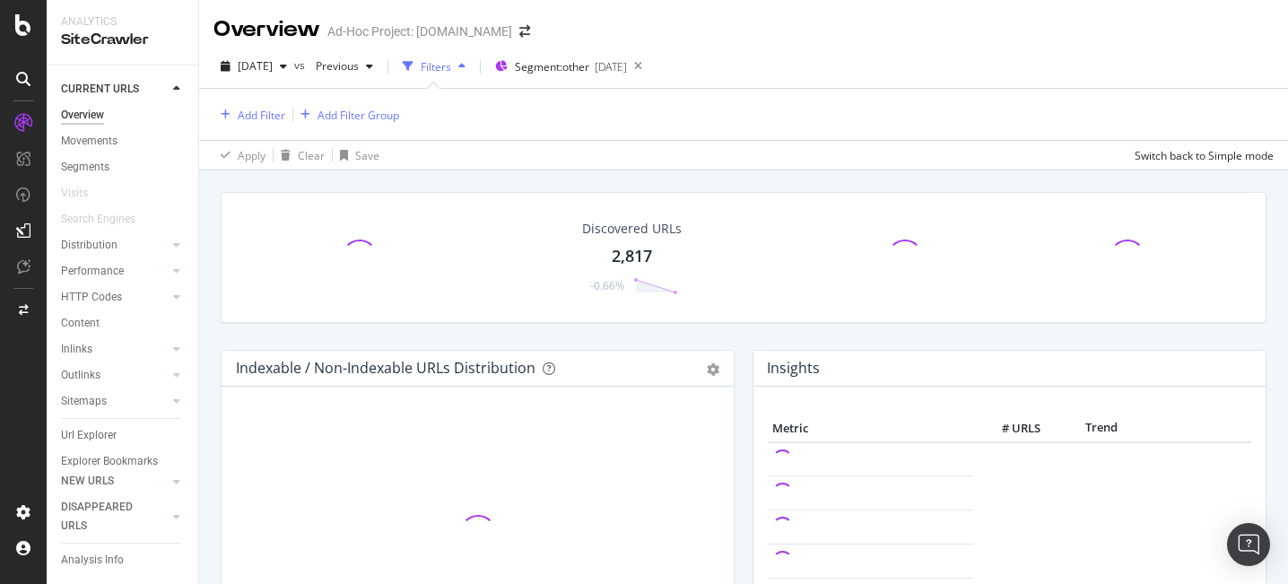
click at [715, 113] on div "Add Filter Add Filter Group" at bounding box center [743, 114] width 1060 height 51
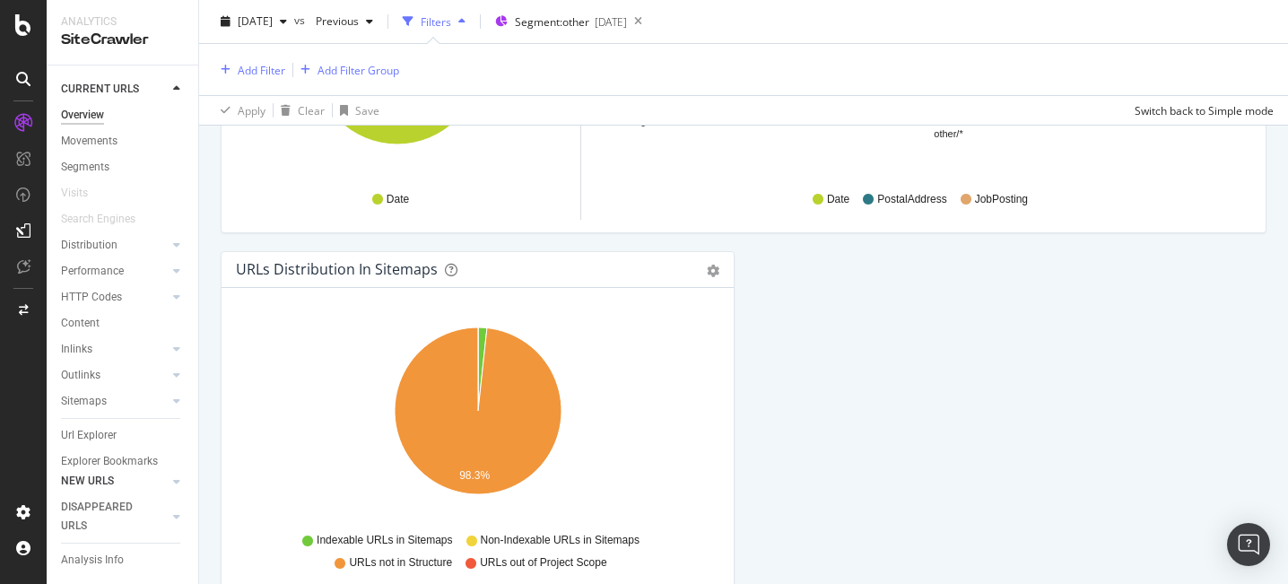
scroll to position [1986, 0]
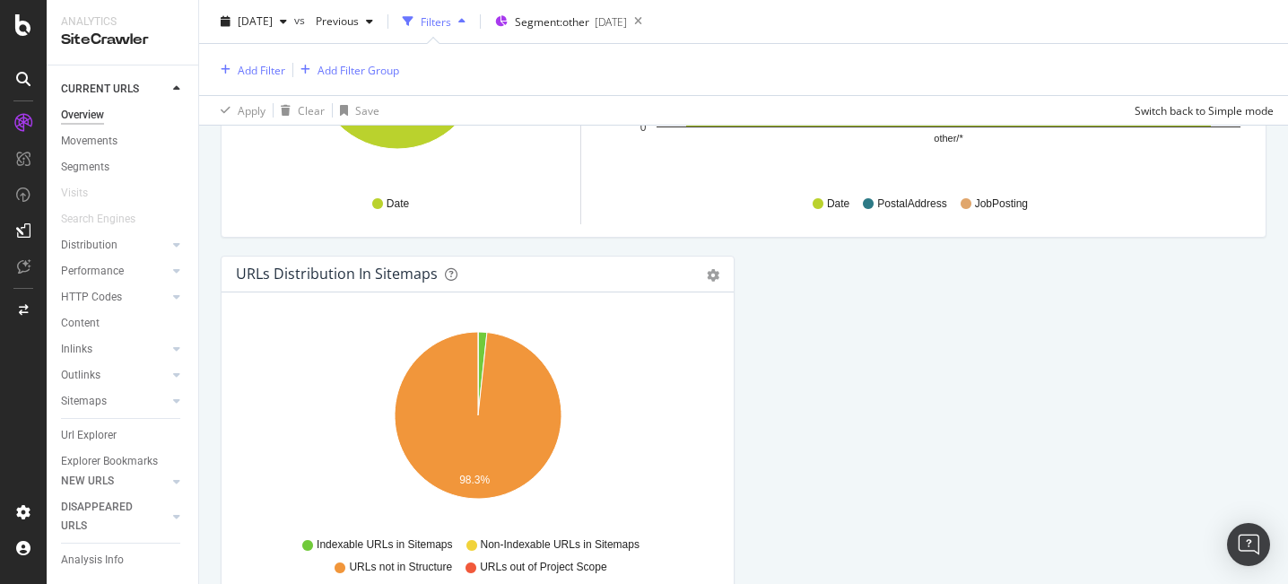
drag, startPoint x: 72, startPoint y: 432, endPoint x: 360, endPoint y: 429, distance: 287.9
click at [72, 433] on div "Url Explorer" at bounding box center [89, 435] width 56 height 19
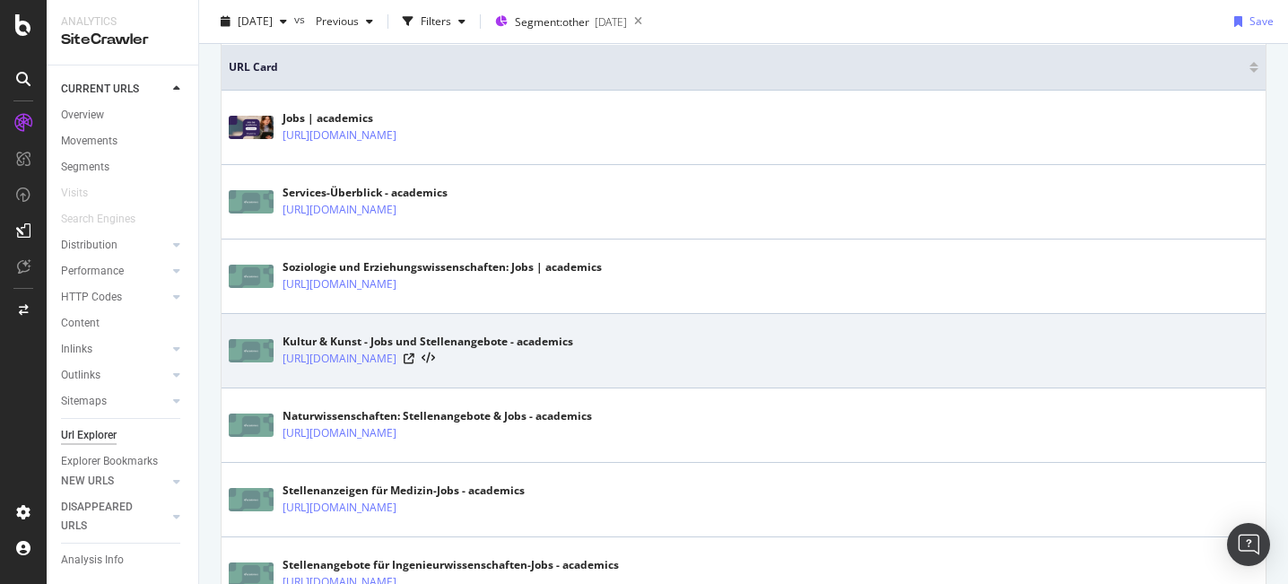
scroll to position [535, 0]
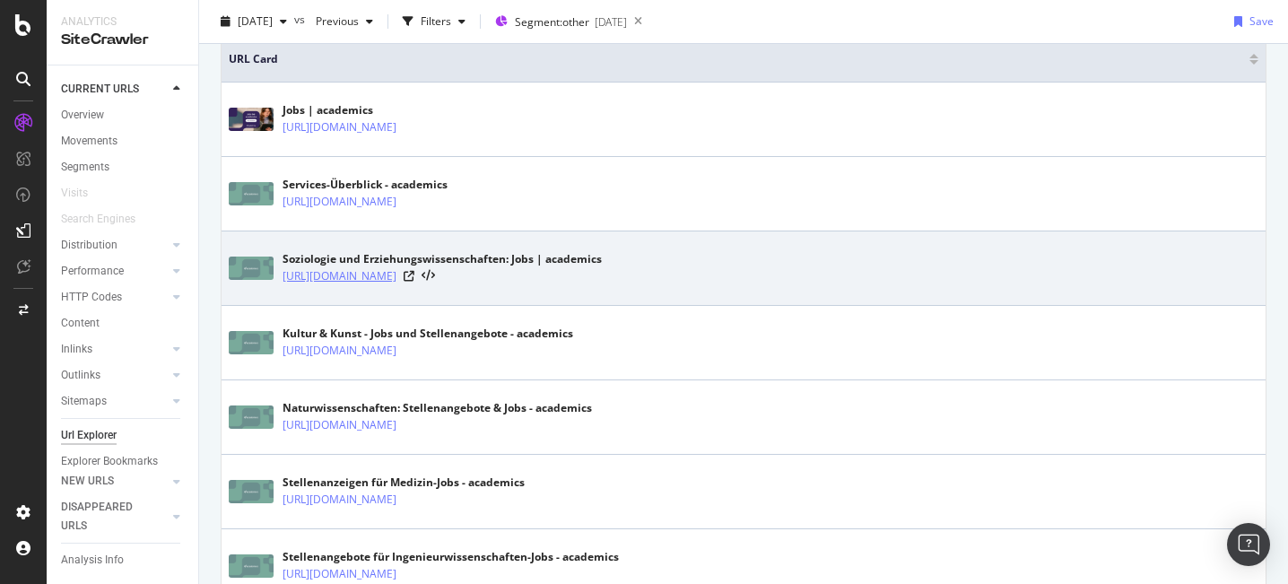
copy link "https://www.academics.de/stellenanzeigen/branche-erziehung-paedagogik-weiterbil…"
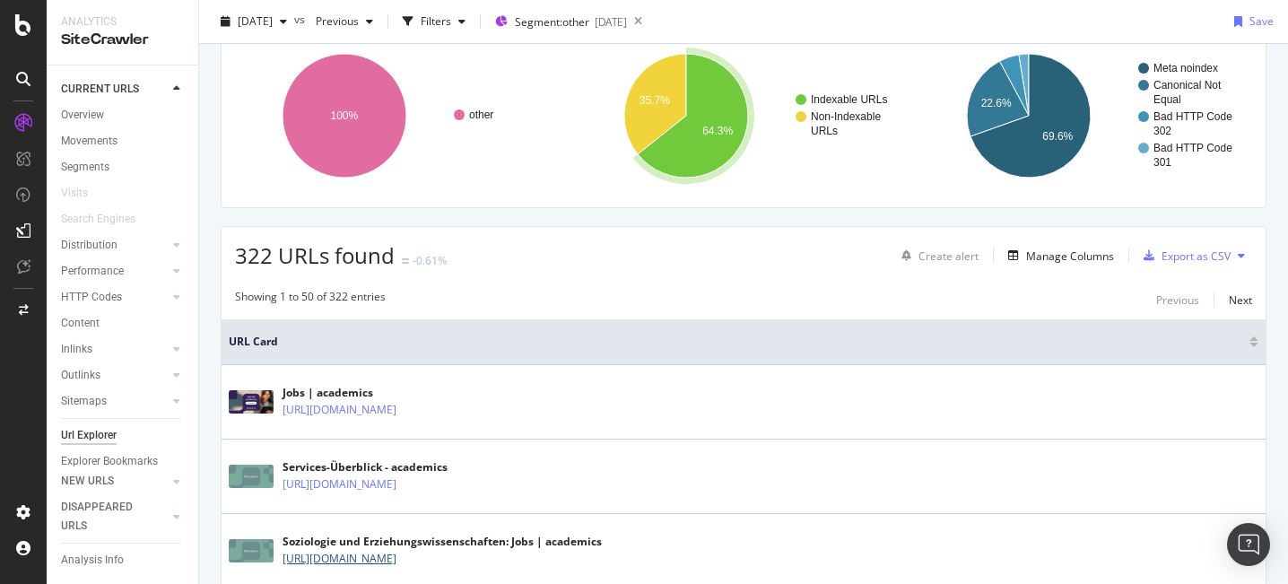
scroll to position [291, 0]
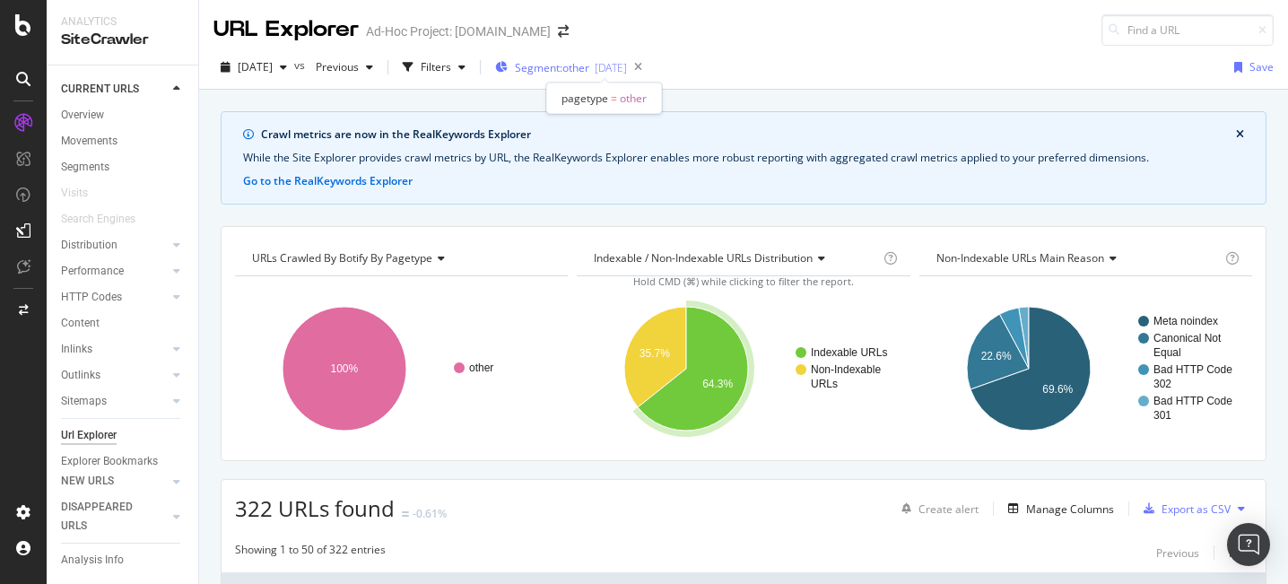
click at [589, 72] on span "Segment: other" at bounding box center [552, 67] width 74 height 15
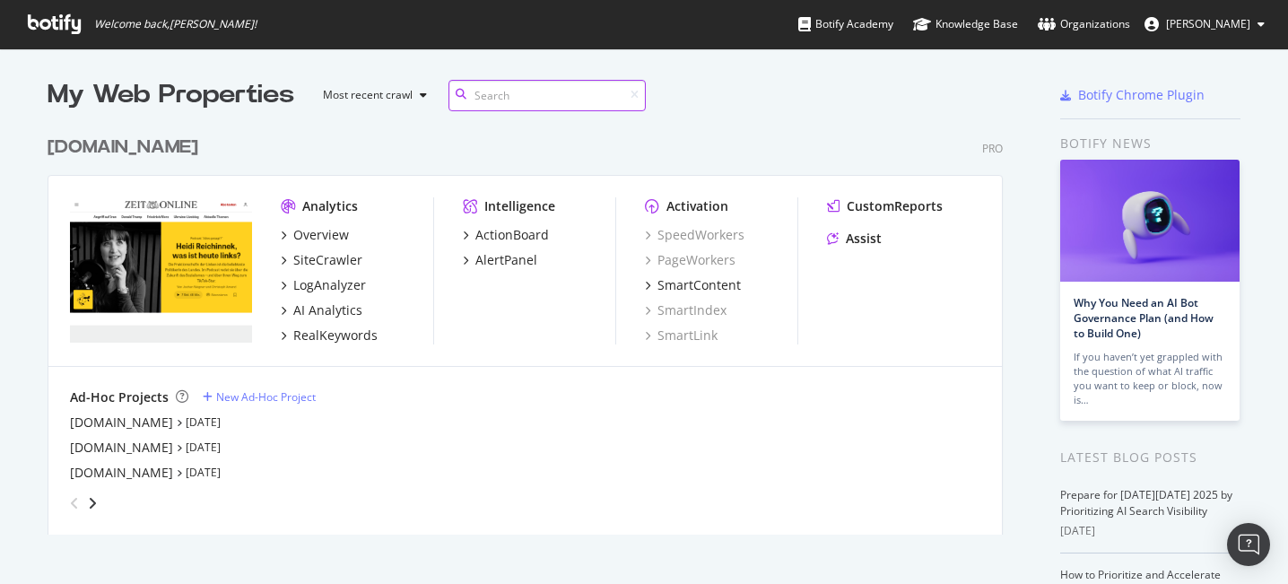
scroll to position [421, 969]
